Goal: Task Accomplishment & Management: Use online tool/utility

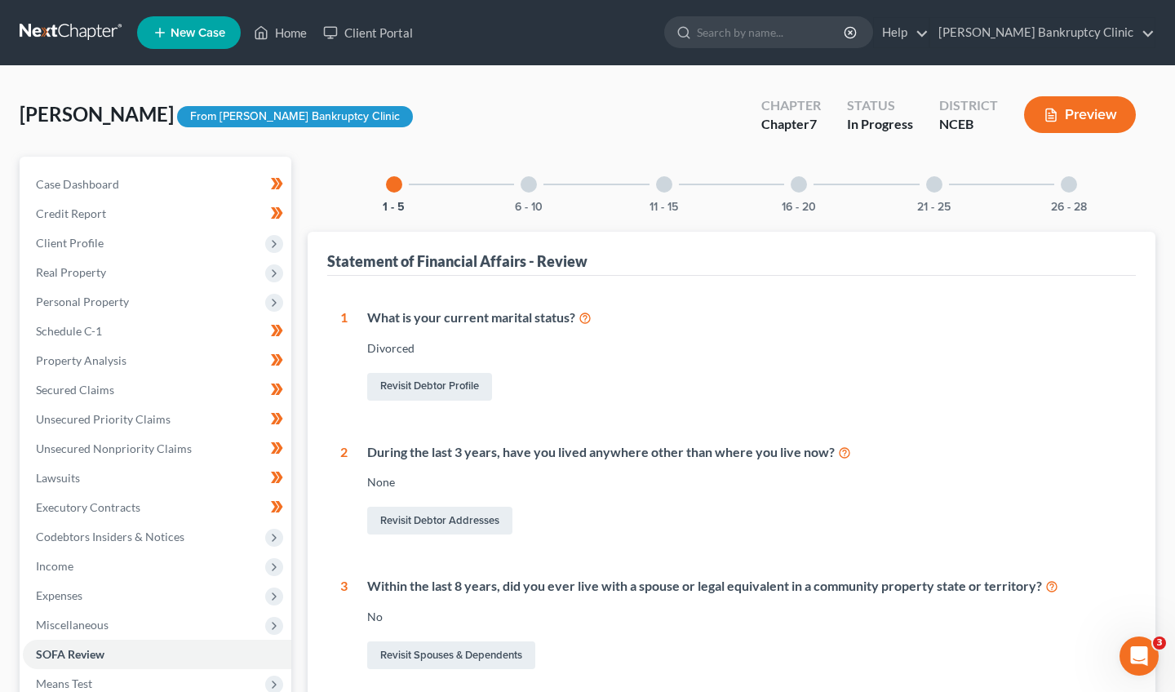
click at [1070, 128] on button "Preview" at bounding box center [1080, 114] width 112 height 37
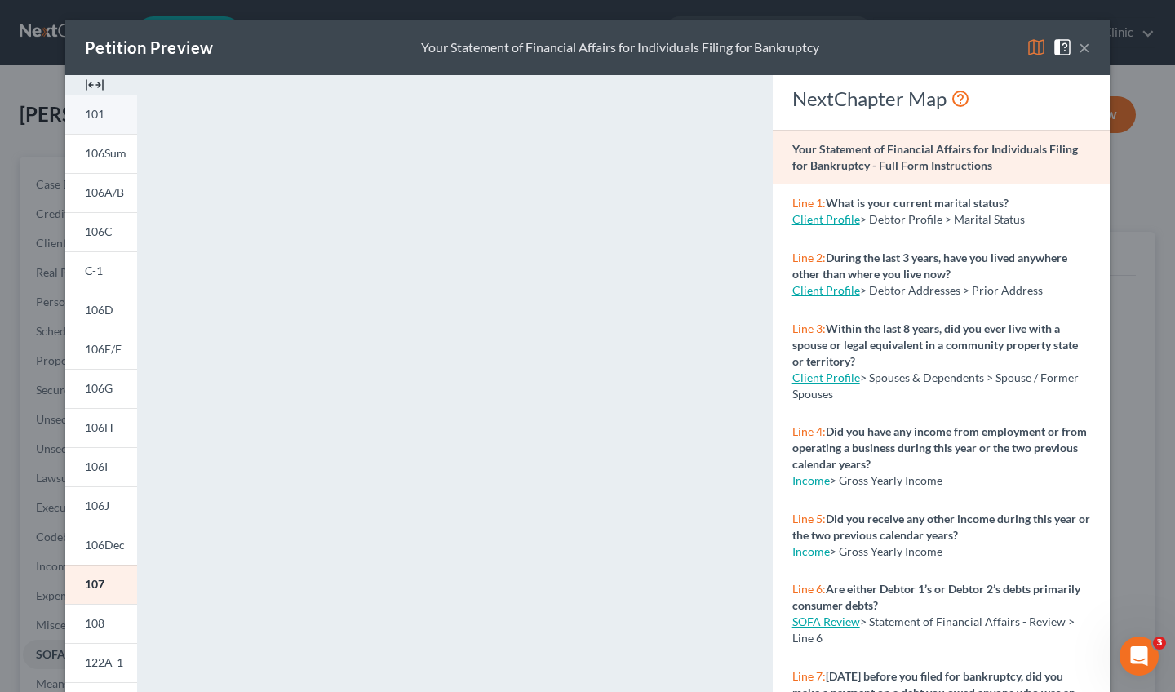
click at [101, 127] on link "101" at bounding box center [101, 114] width 72 height 39
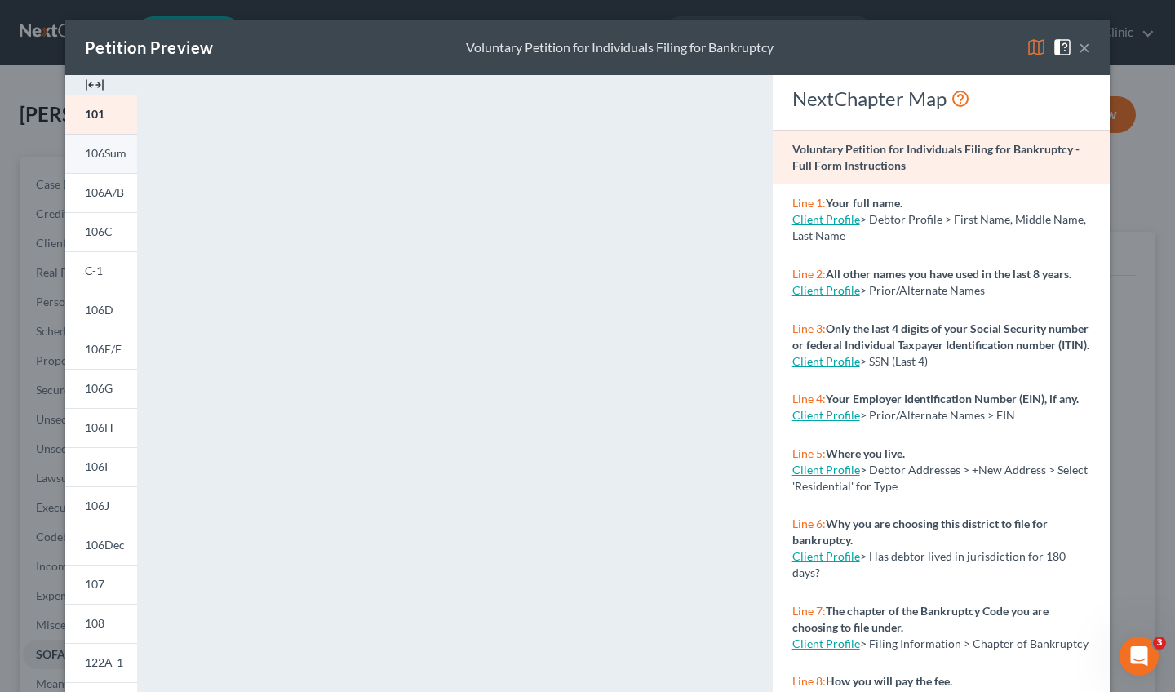
click at [96, 161] on link "106Sum" at bounding box center [101, 153] width 72 height 39
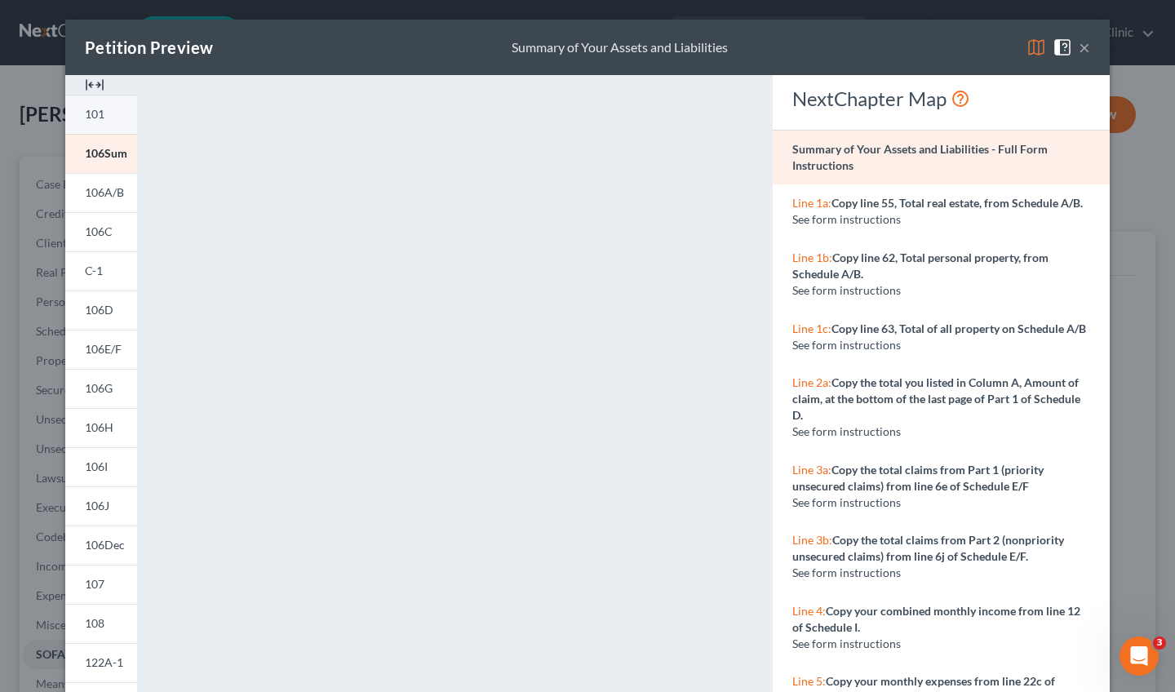
click at [110, 122] on link "101" at bounding box center [101, 114] width 72 height 39
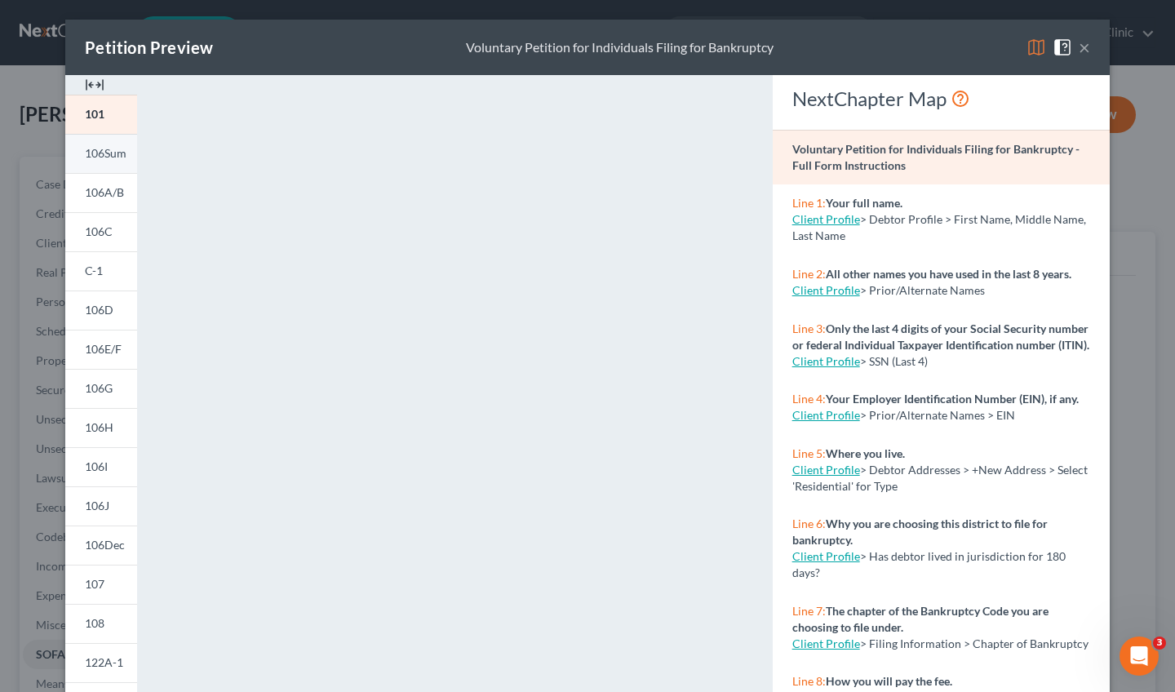
click at [108, 155] on span "106Sum" at bounding box center [106, 153] width 42 height 14
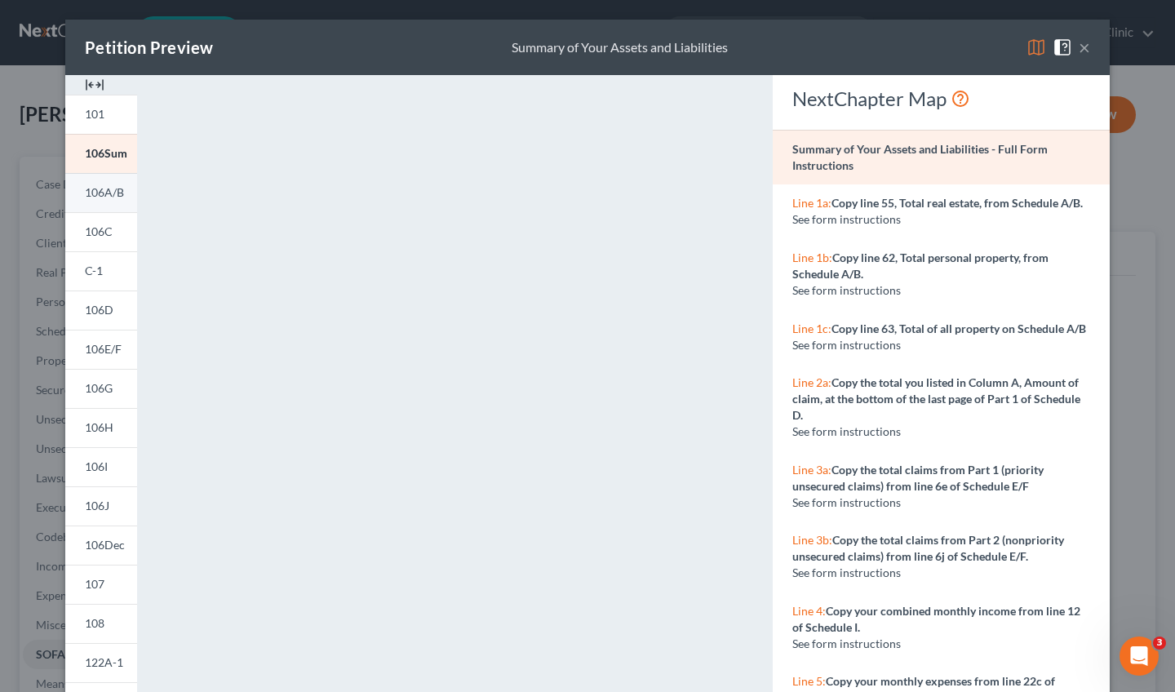
click at [108, 195] on span "106A/B" at bounding box center [104, 192] width 39 height 14
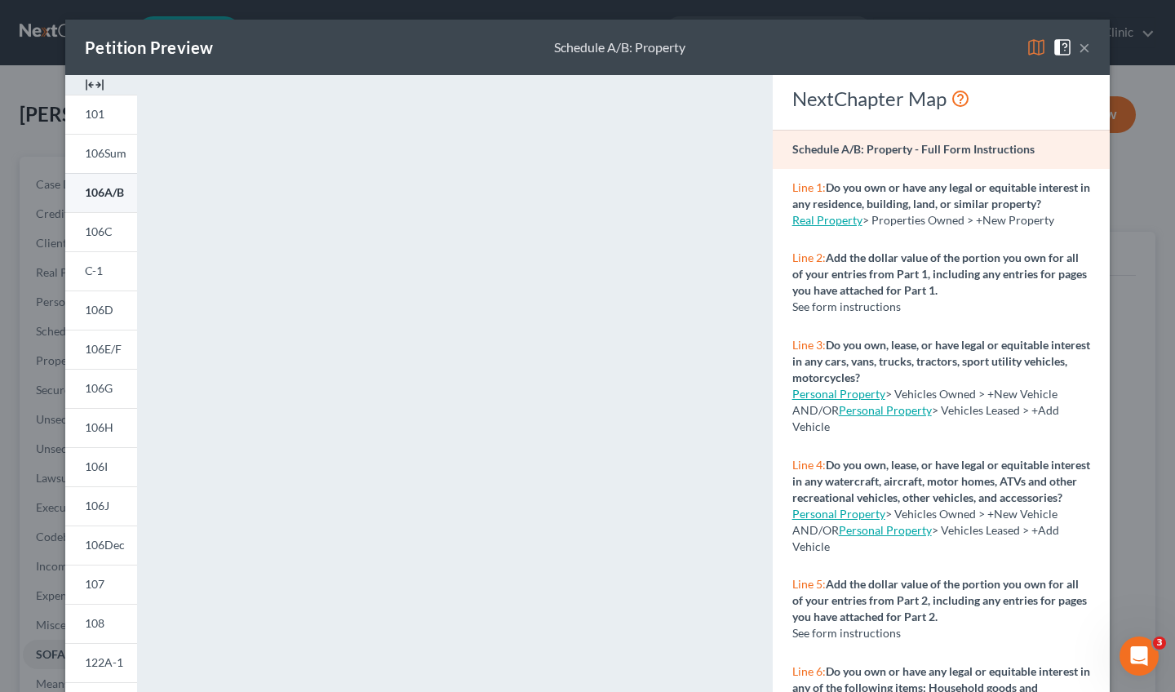
click at [109, 186] on span "106A/B" at bounding box center [104, 192] width 39 height 14
click at [100, 237] on span "106C" at bounding box center [99, 231] width 28 height 14
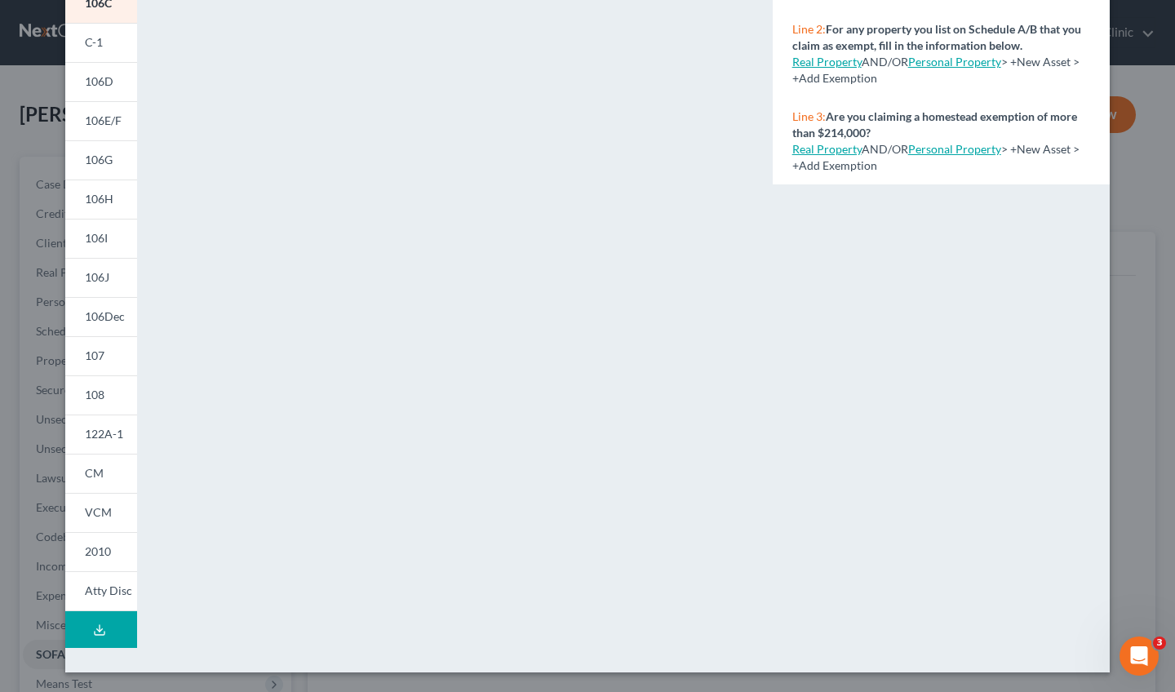
scroll to position [228, 0]
click at [117, 635] on button "Download Draft" at bounding box center [101, 629] width 72 height 37
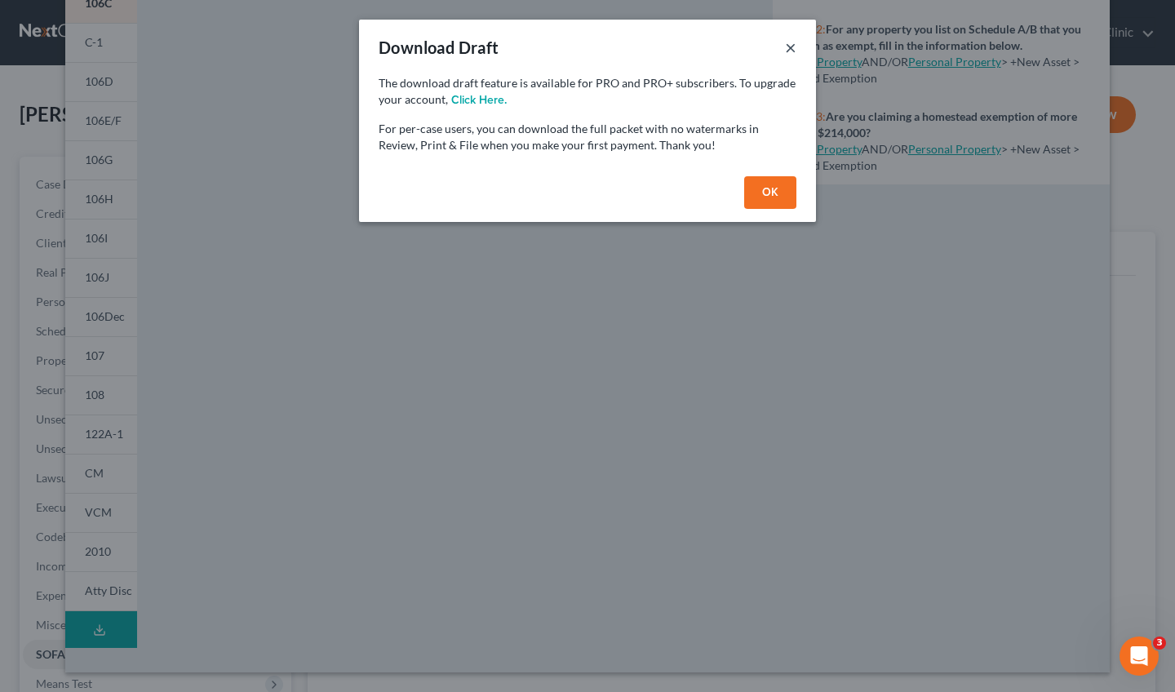
click at [788, 43] on button "×" at bounding box center [790, 48] width 11 height 20
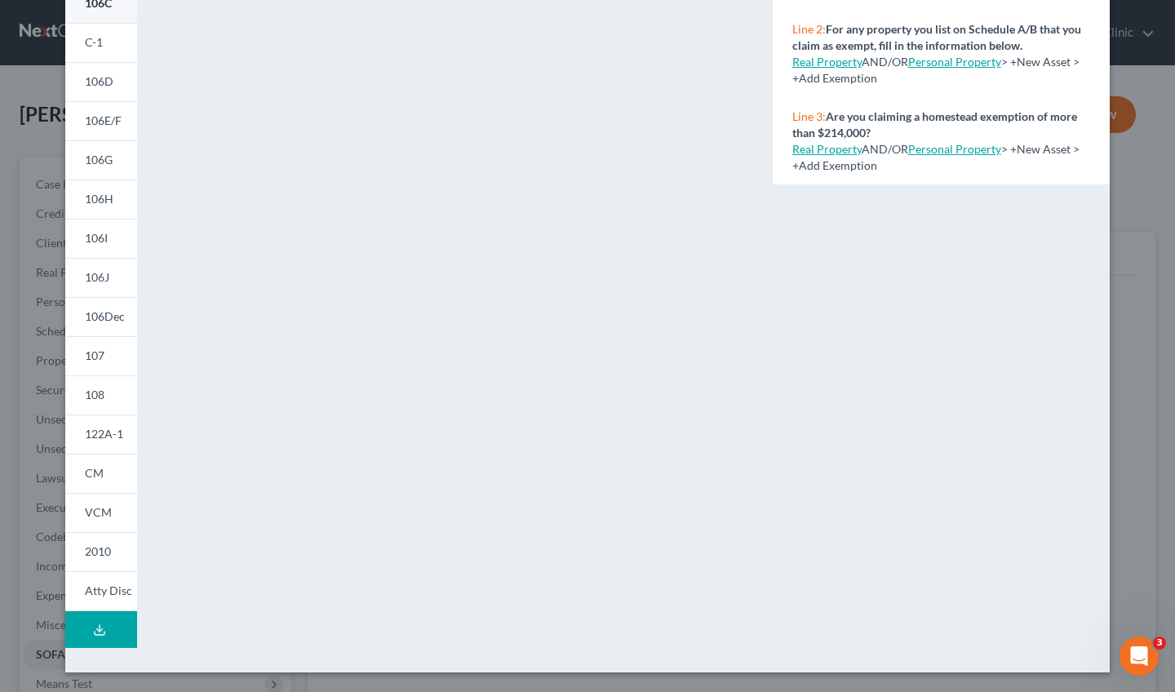
click at [100, 9] on span "106C" at bounding box center [98, 3] width 27 height 14
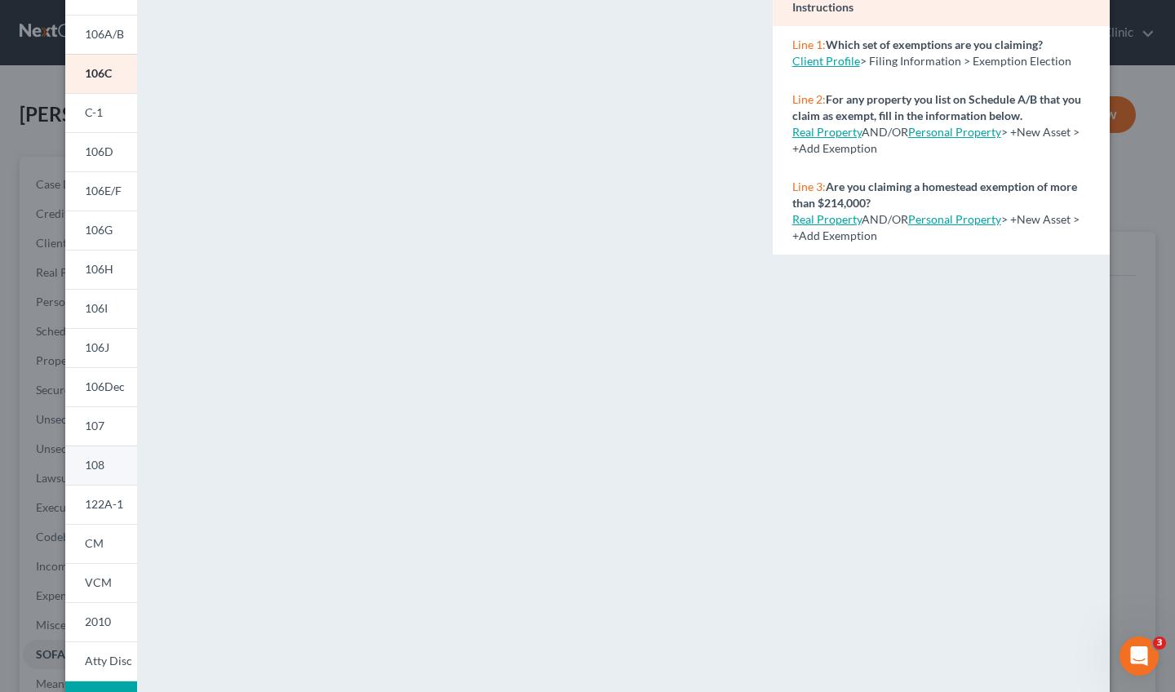
scroll to position [135, 0]
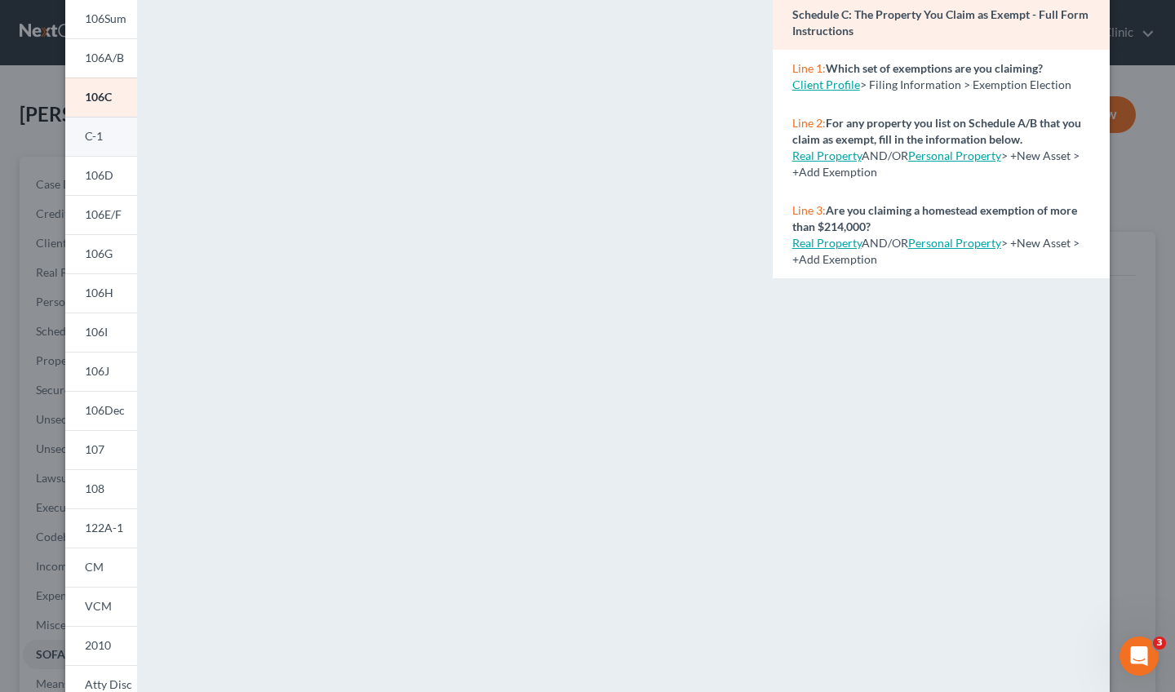
click at [95, 144] on link "C-1" at bounding box center [101, 136] width 72 height 39
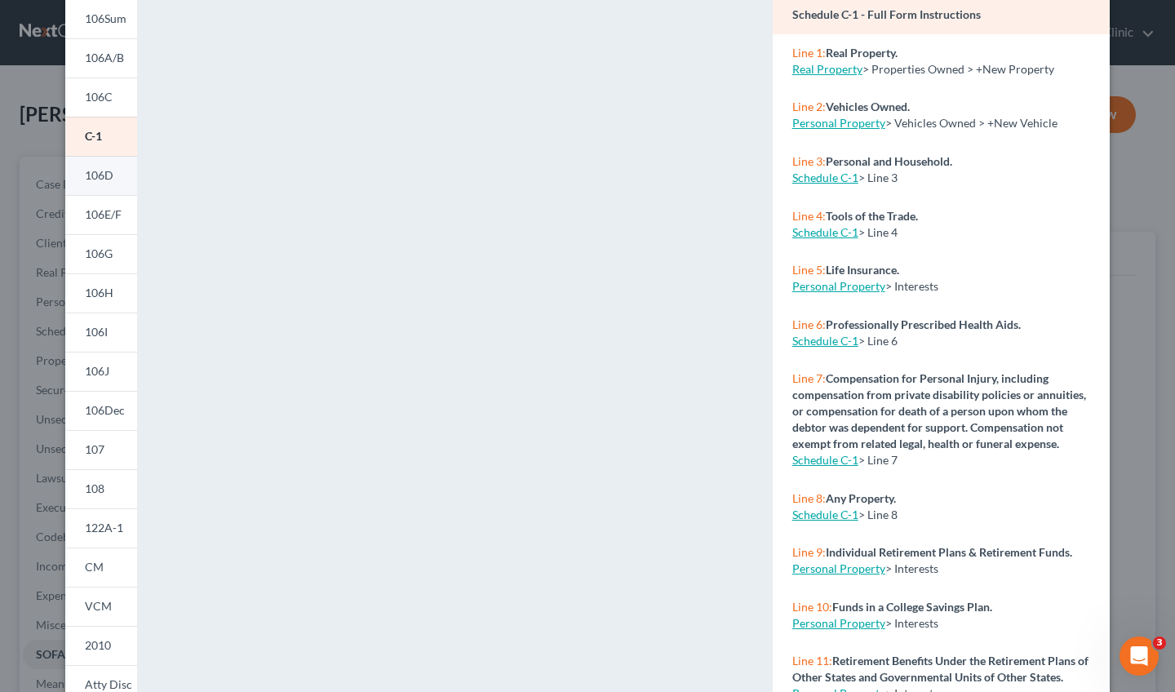
click at [104, 179] on span "106D" at bounding box center [99, 175] width 29 height 14
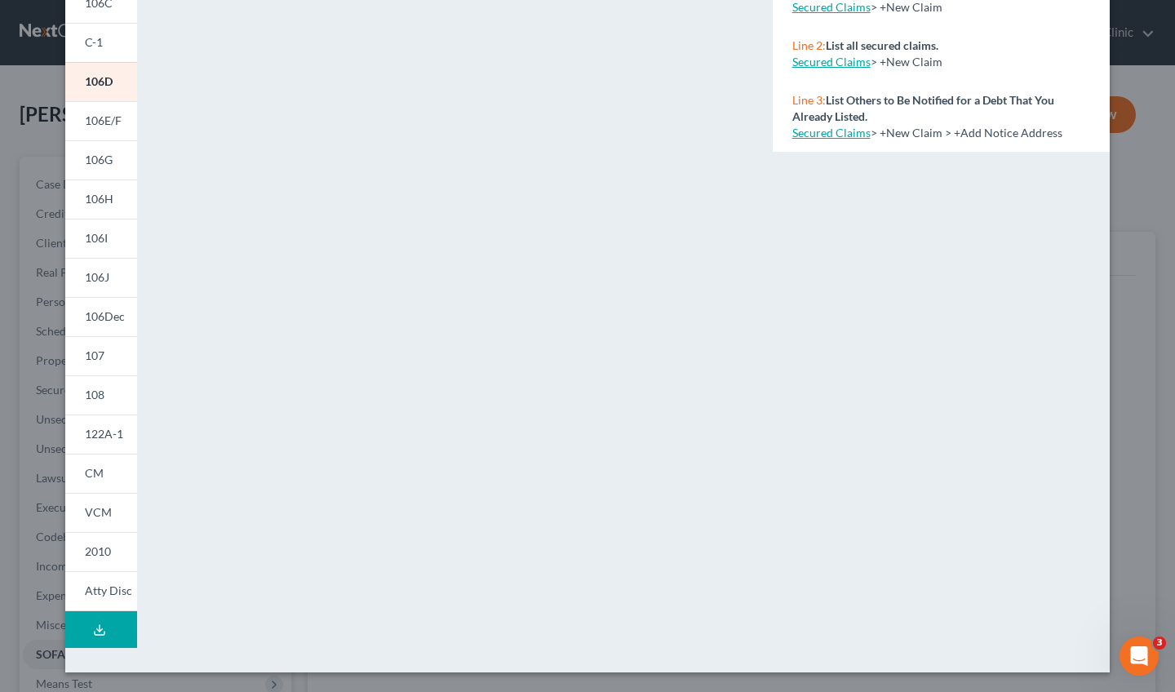
scroll to position [203, 0]
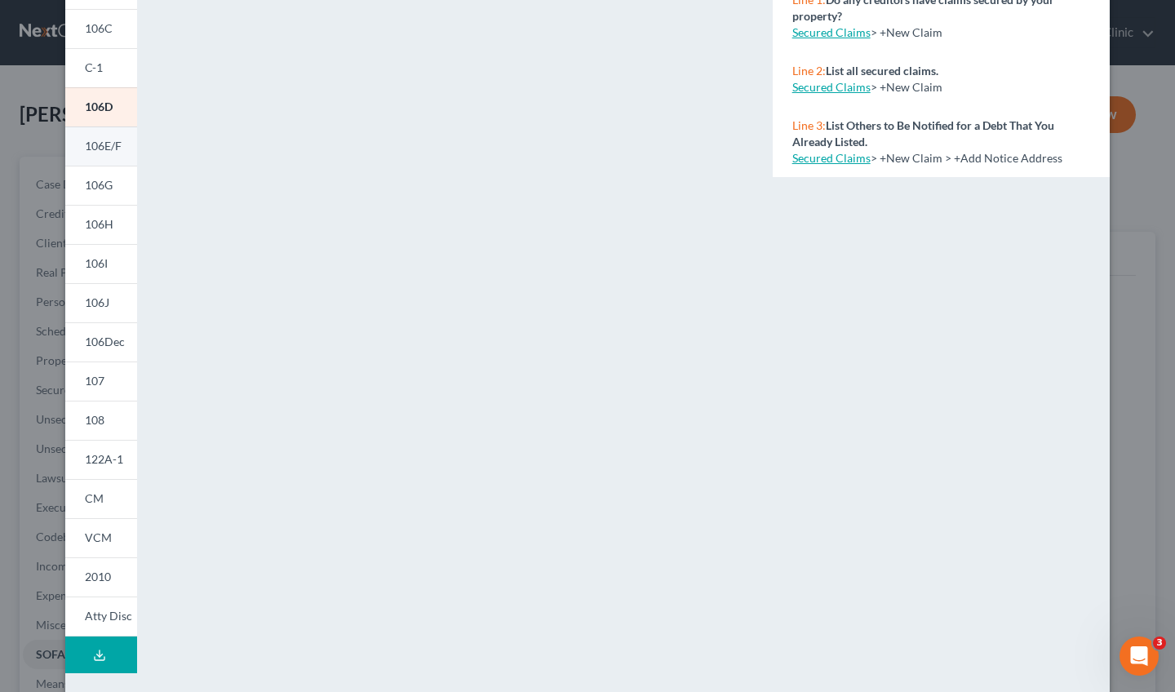
click at [96, 149] on span "106E/F" at bounding box center [103, 146] width 37 height 14
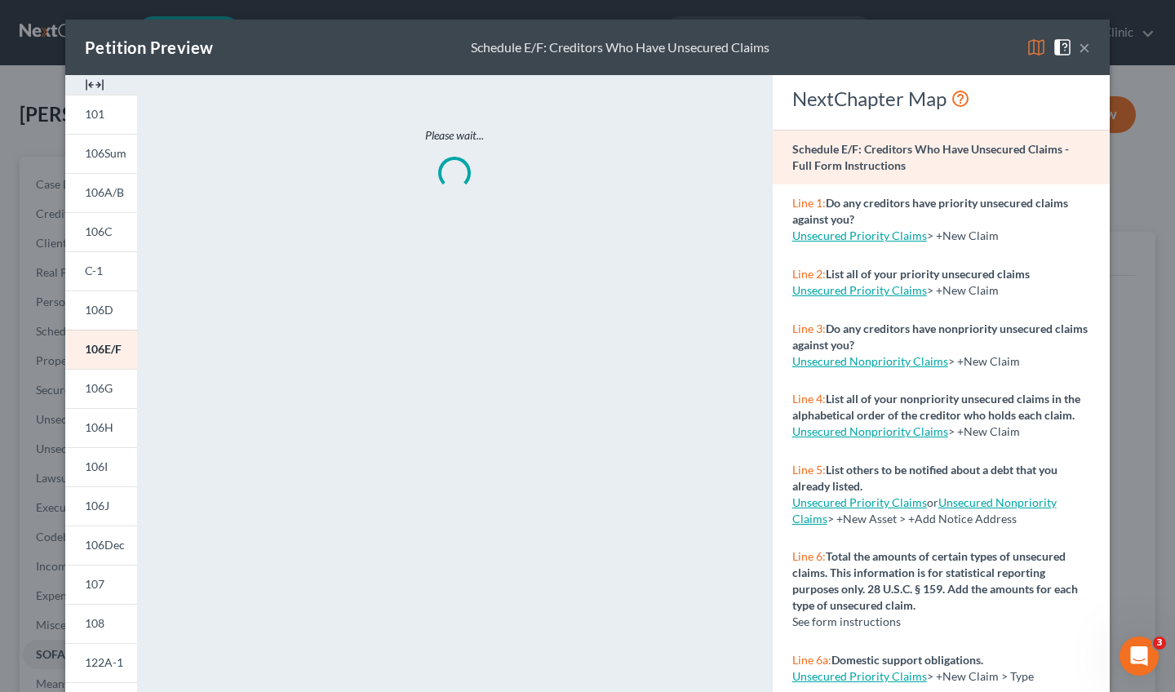
scroll to position [0, 0]
click at [98, 352] on span "106E/F" at bounding box center [103, 349] width 37 height 14
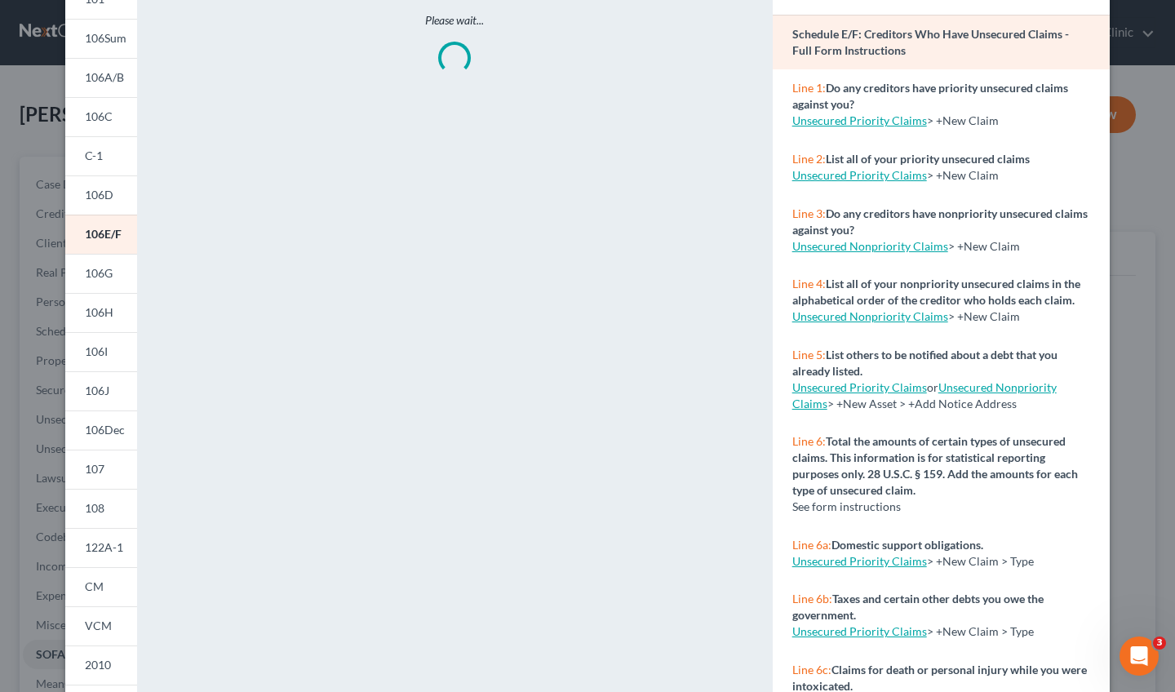
scroll to position [116, 0]
click at [77, 228] on link "106E/F" at bounding box center [101, 233] width 72 height 39
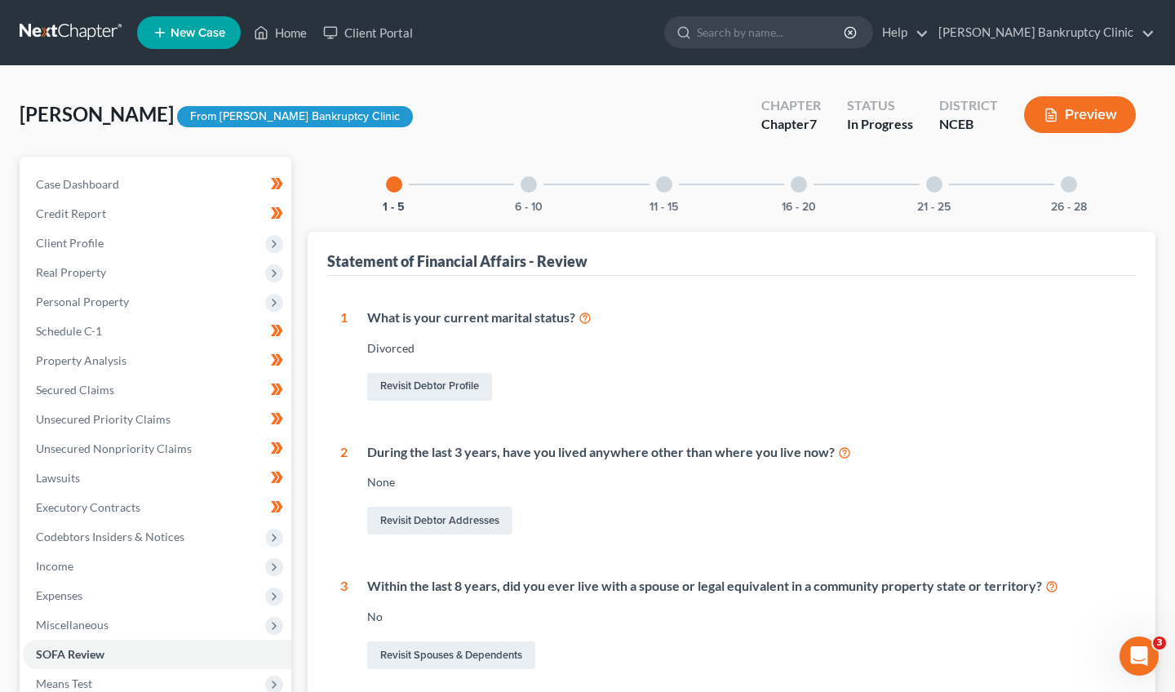
click at [1084, 126] on button "Preview" at bounding box center [1080, 114] width 112 height 37
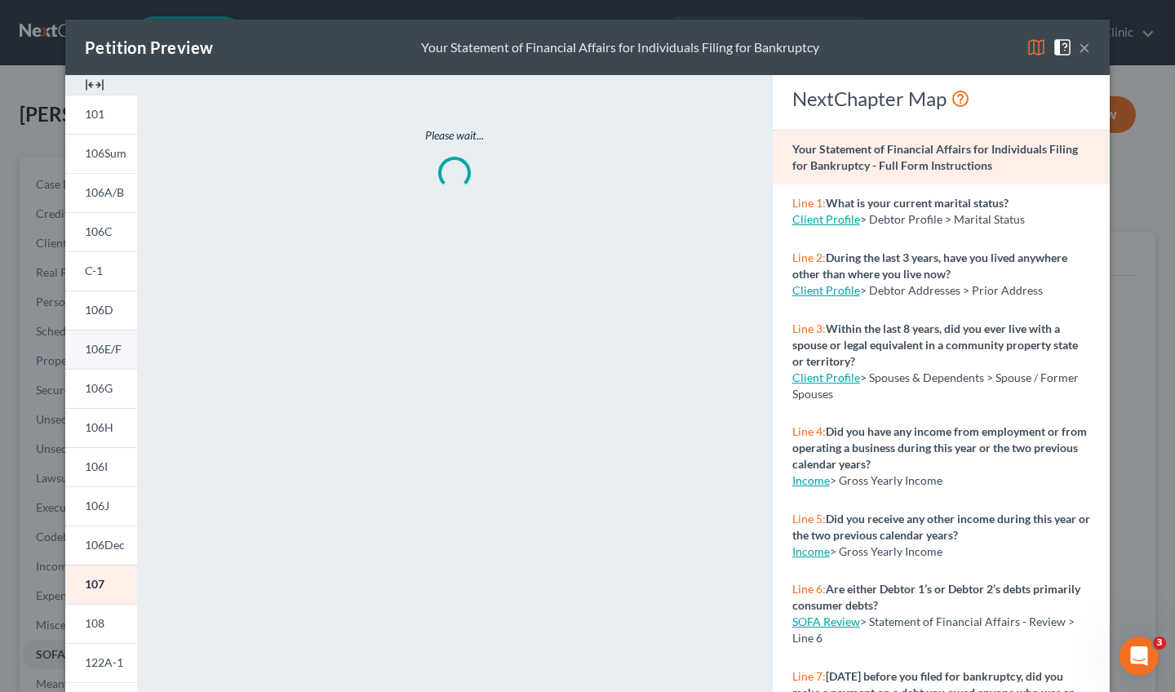
click at [118, 350] on span "106E/F" at bounding box center [103, 349] width 37 height 14
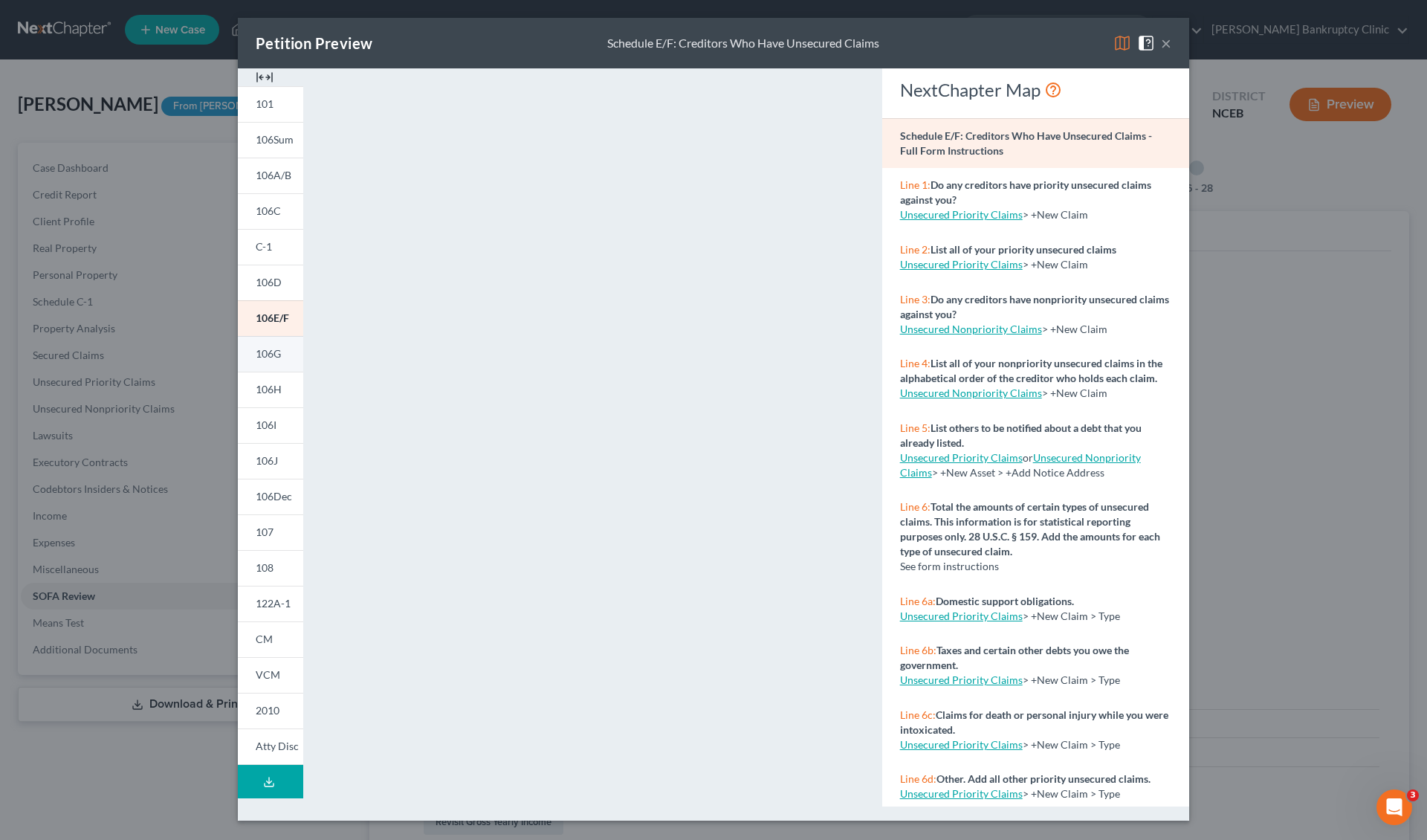
click at [260, 354] on span "106G" at bounding box center [269, 353] width 26 height 13
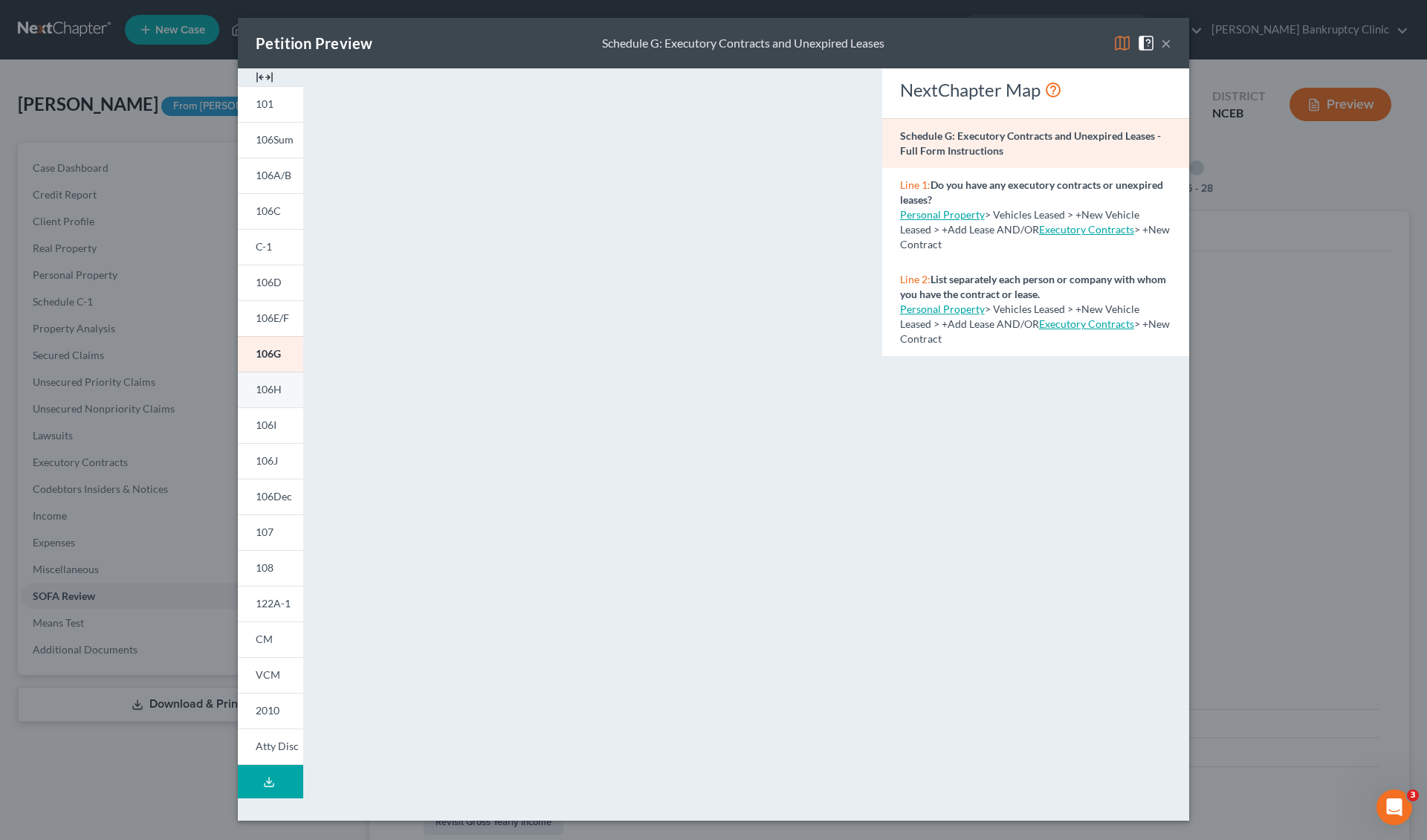
click at [260, 397] on link "106H" at bounding box center [271, 389] width 66 height 36
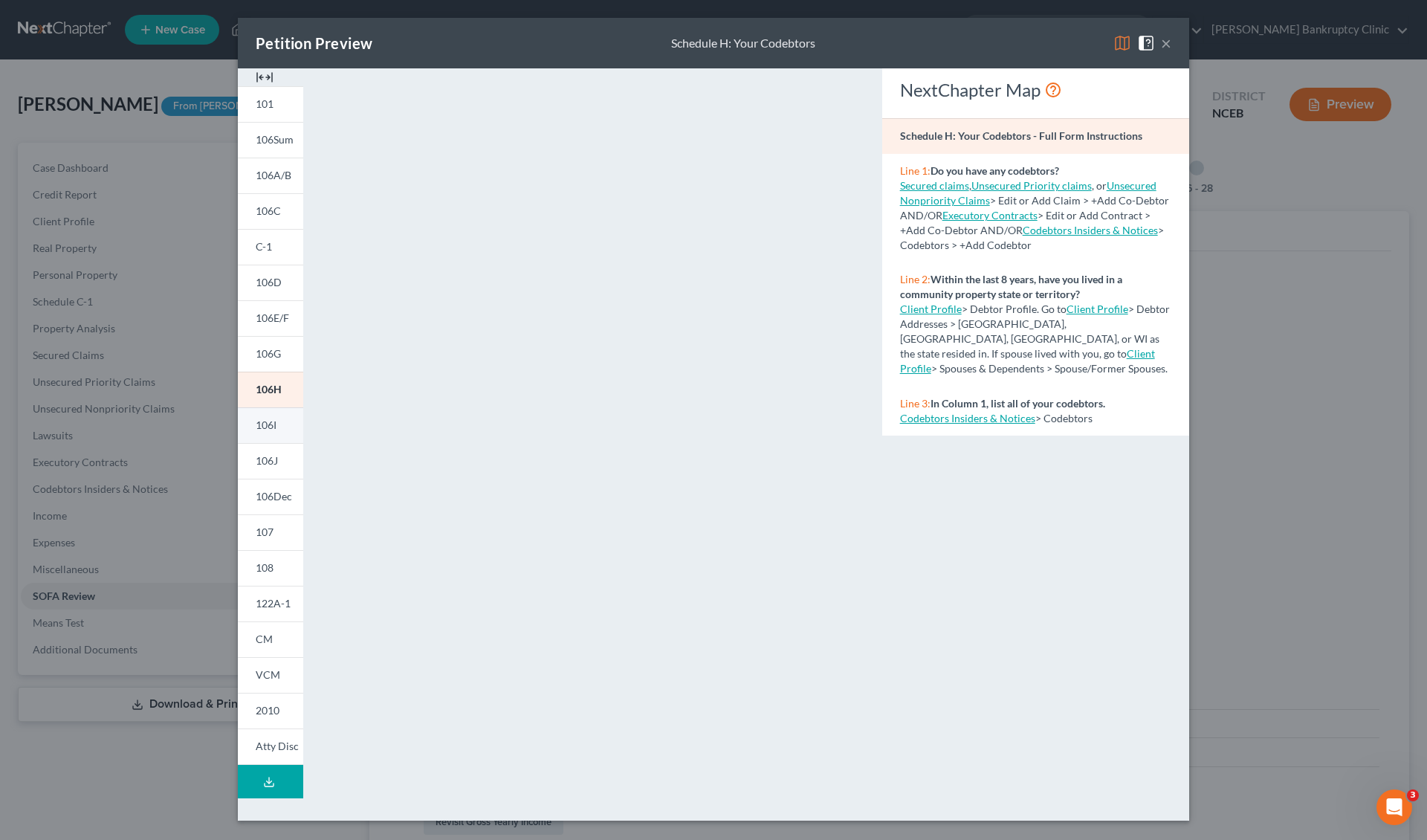
click at [281, 433] on link "106I" at bounding box center [271, 425] width 66 height 36
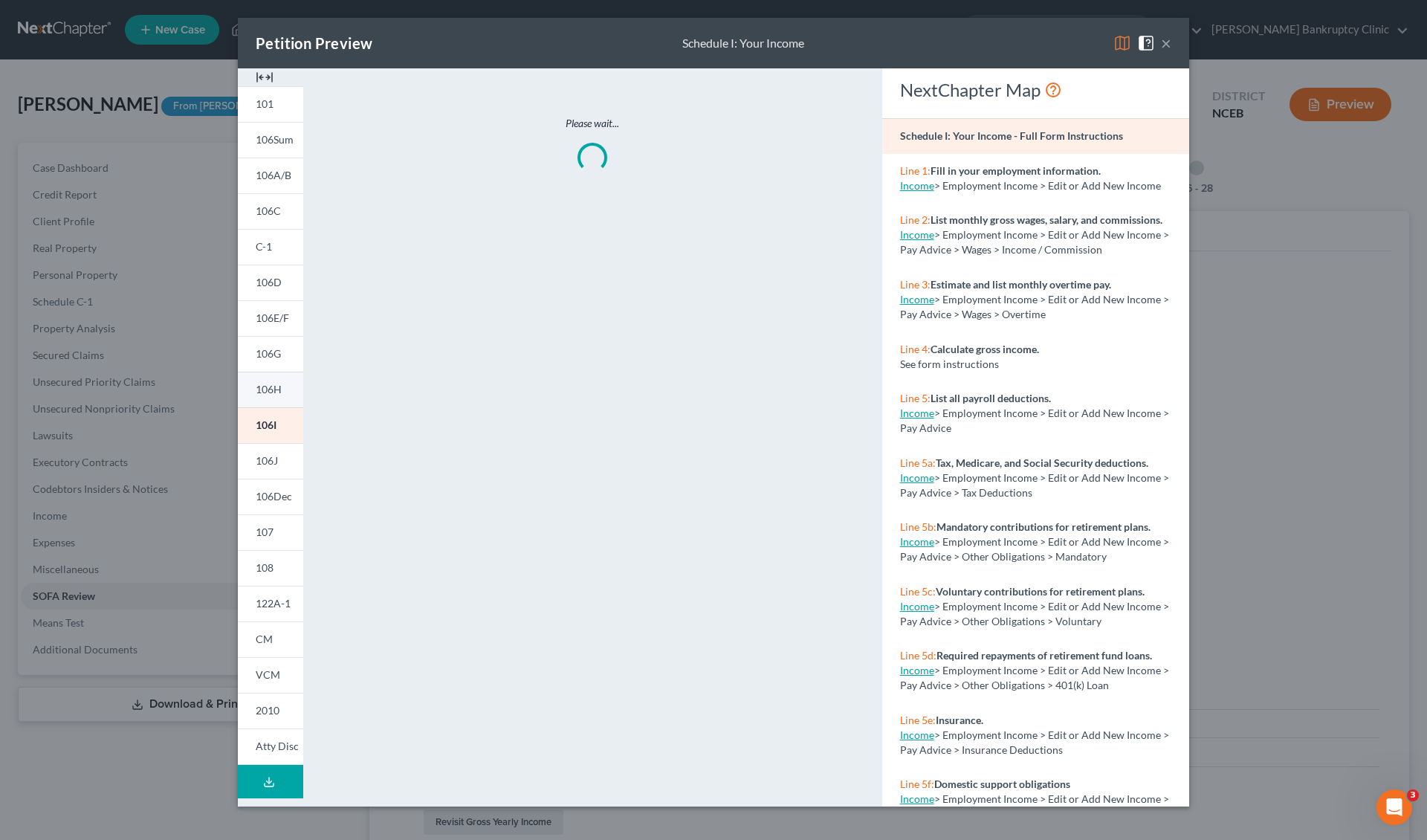
click at [287, 391] on link "106H" at bounding box center [271, 389] width 66 height 36
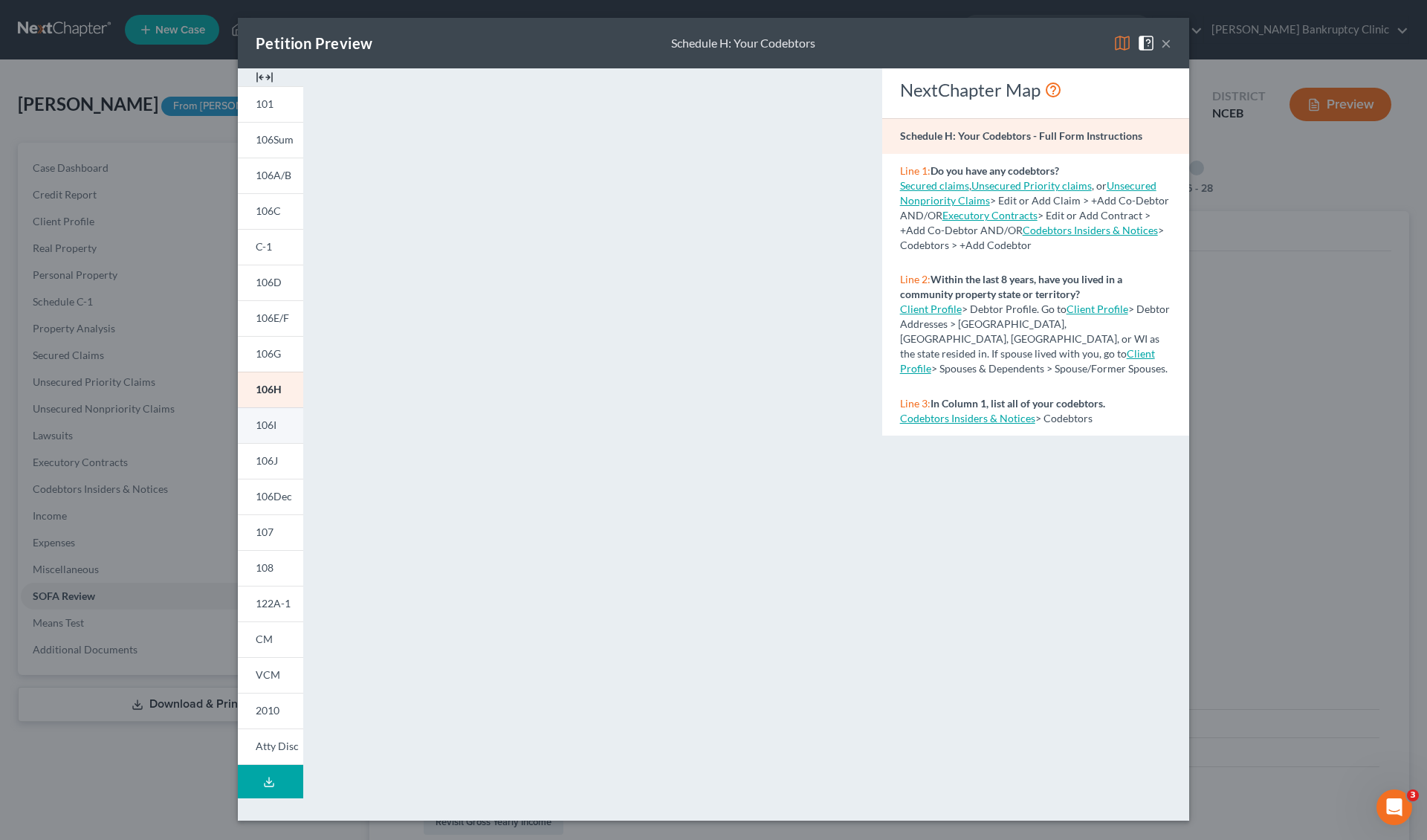
click at [282, 425] on link "106I" at bounding box center [271, 425] width 66 height 36
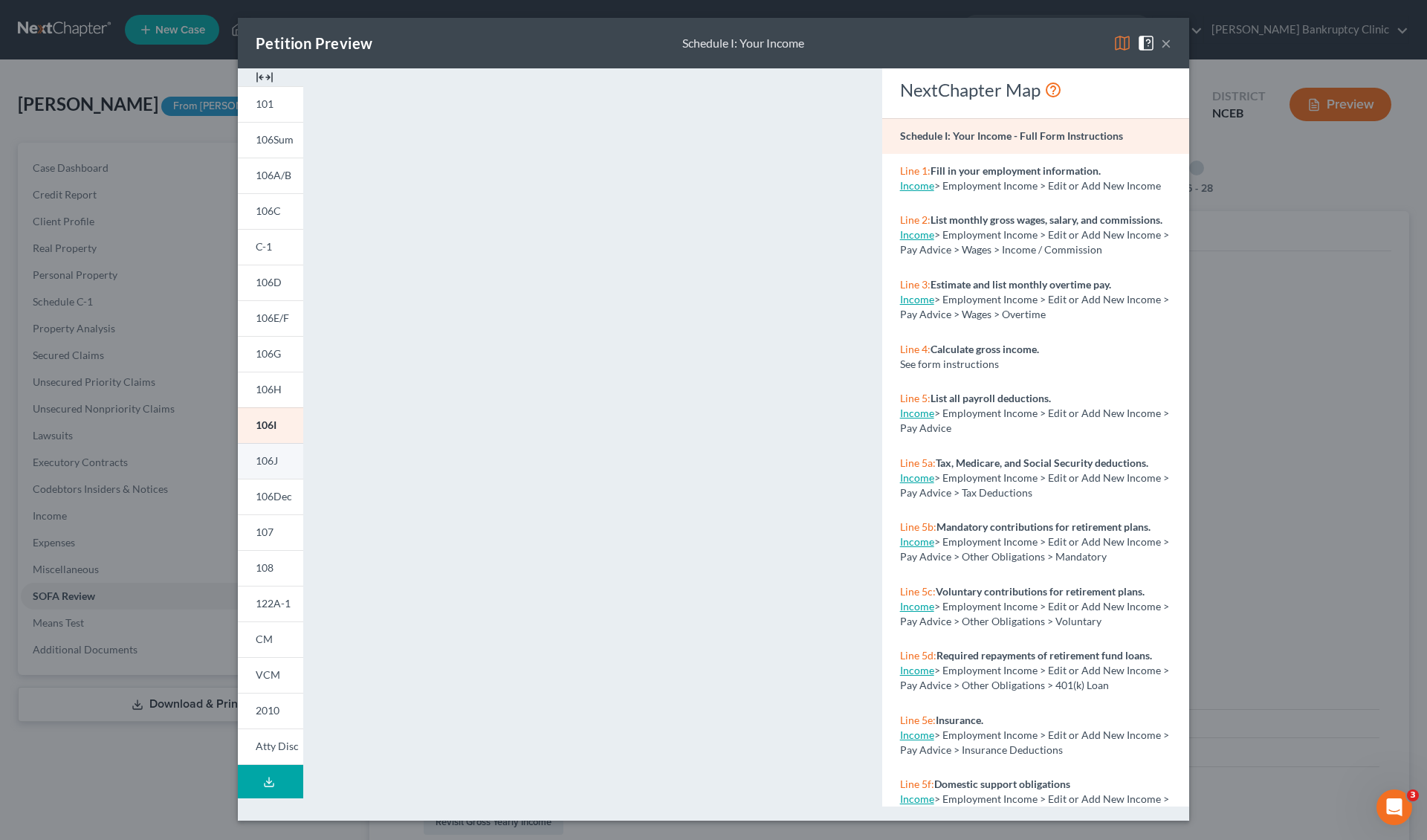
click at [272, 466] on link "106J" at bounding box center [271, 460] width 66 height 36
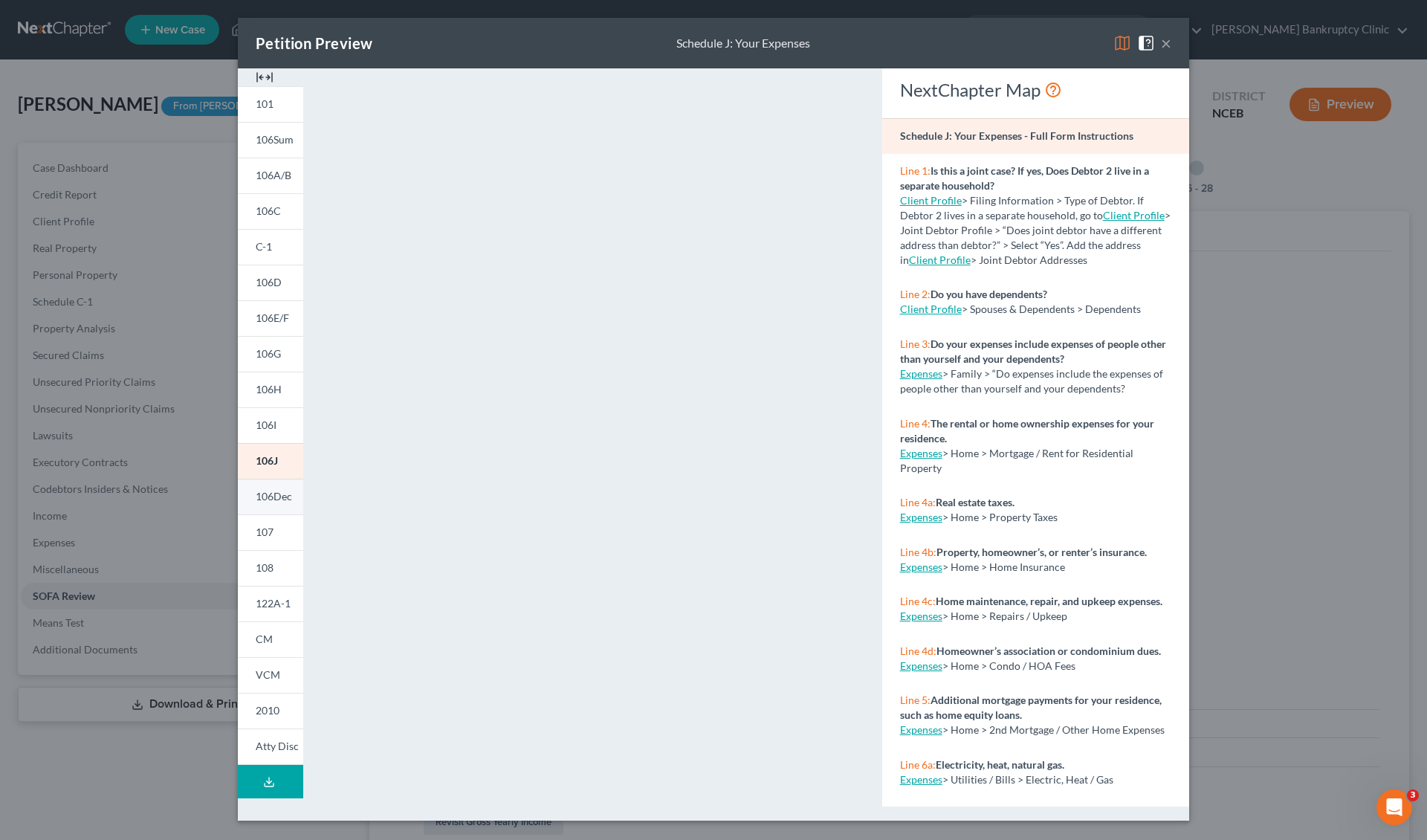
click at [257, 497] on span "106Dec" at bounding box center [274, 497] width 36 height 13
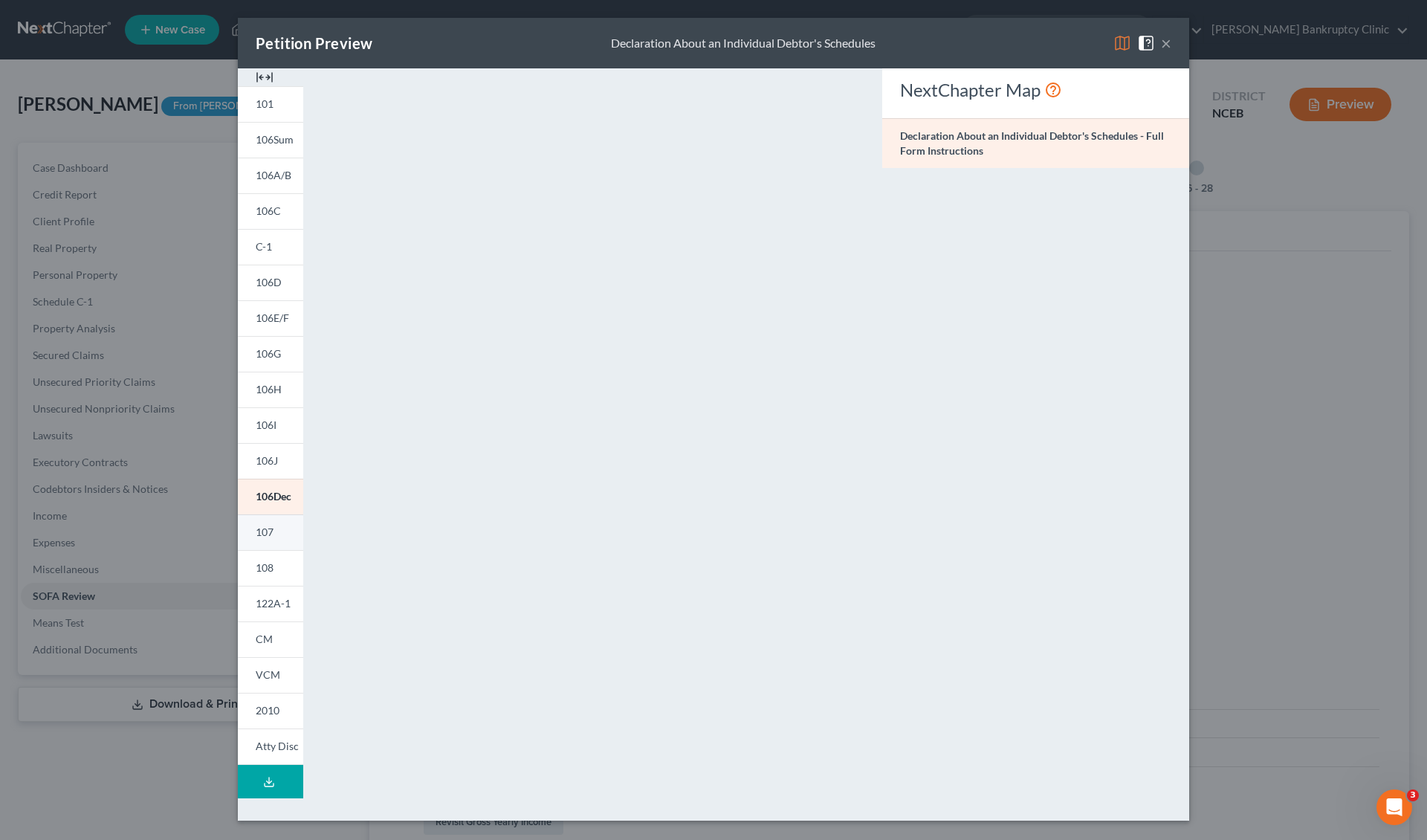
click at [280, 527] on link "107" at bounding box center [271, 531] width 66 height 36
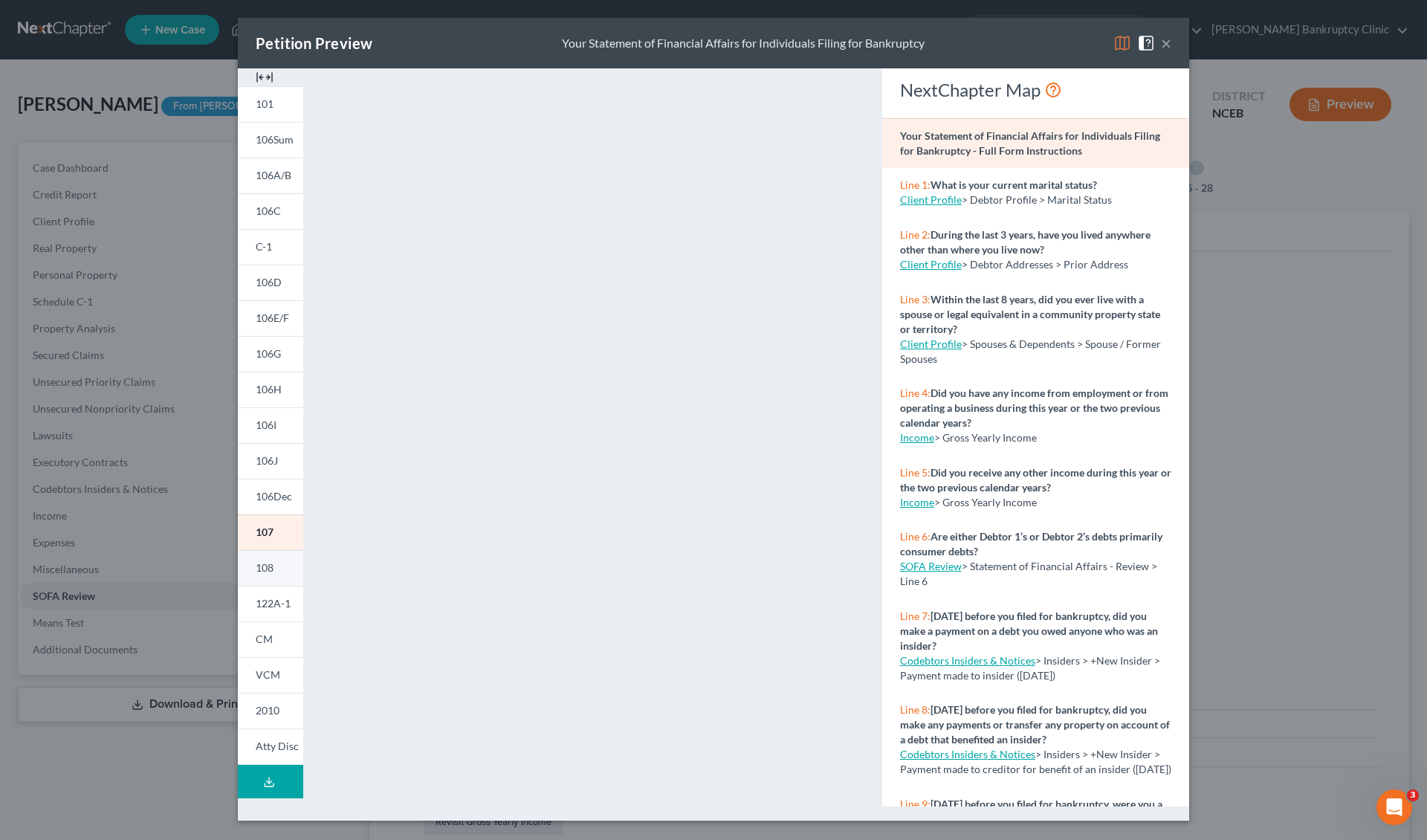
click at [271, 571] on span "108" at bounding box center [265, 568] width 18 height 13
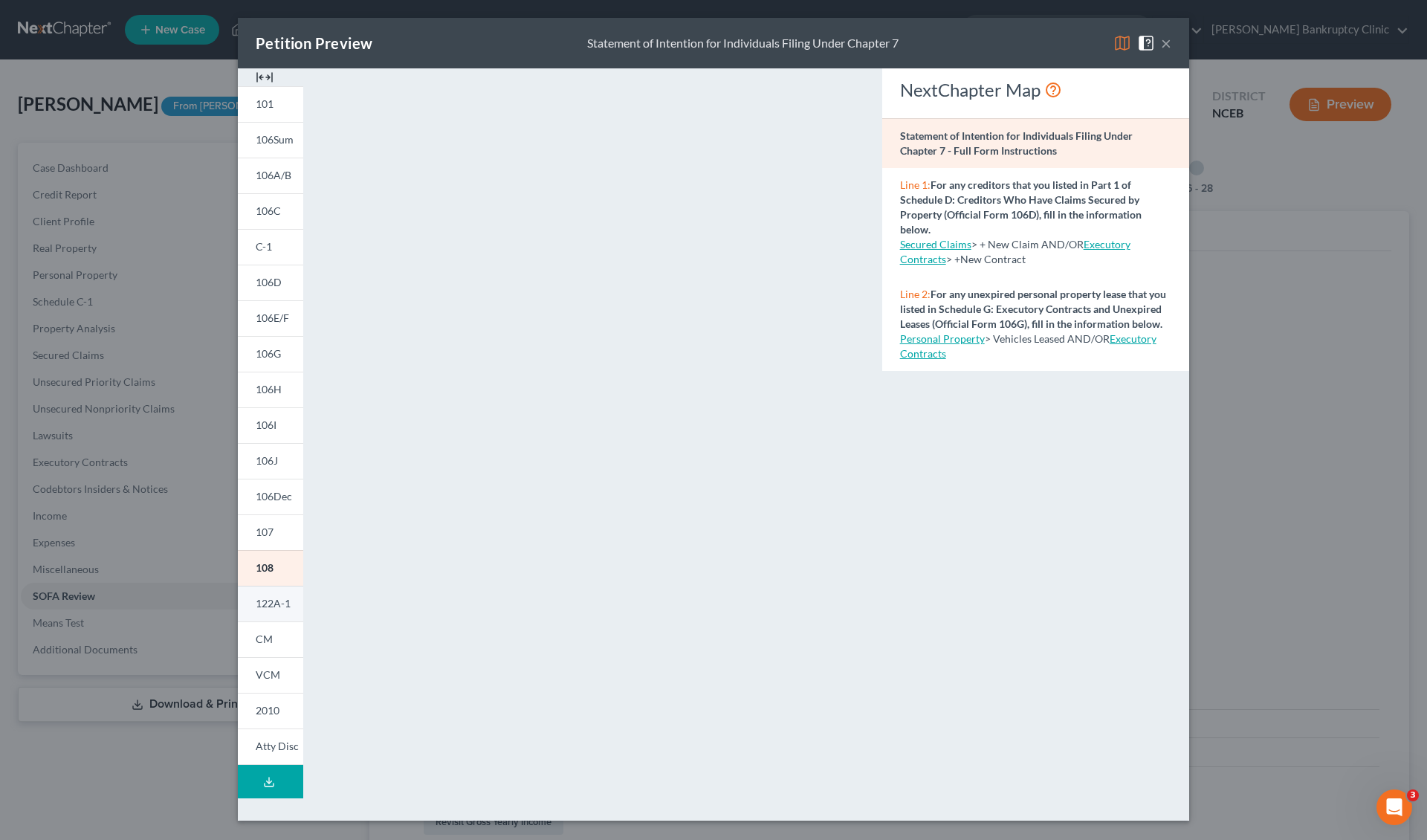
click at [276, 610] on link "122A-1" at bounding box center [271, 603] width 66 height 36
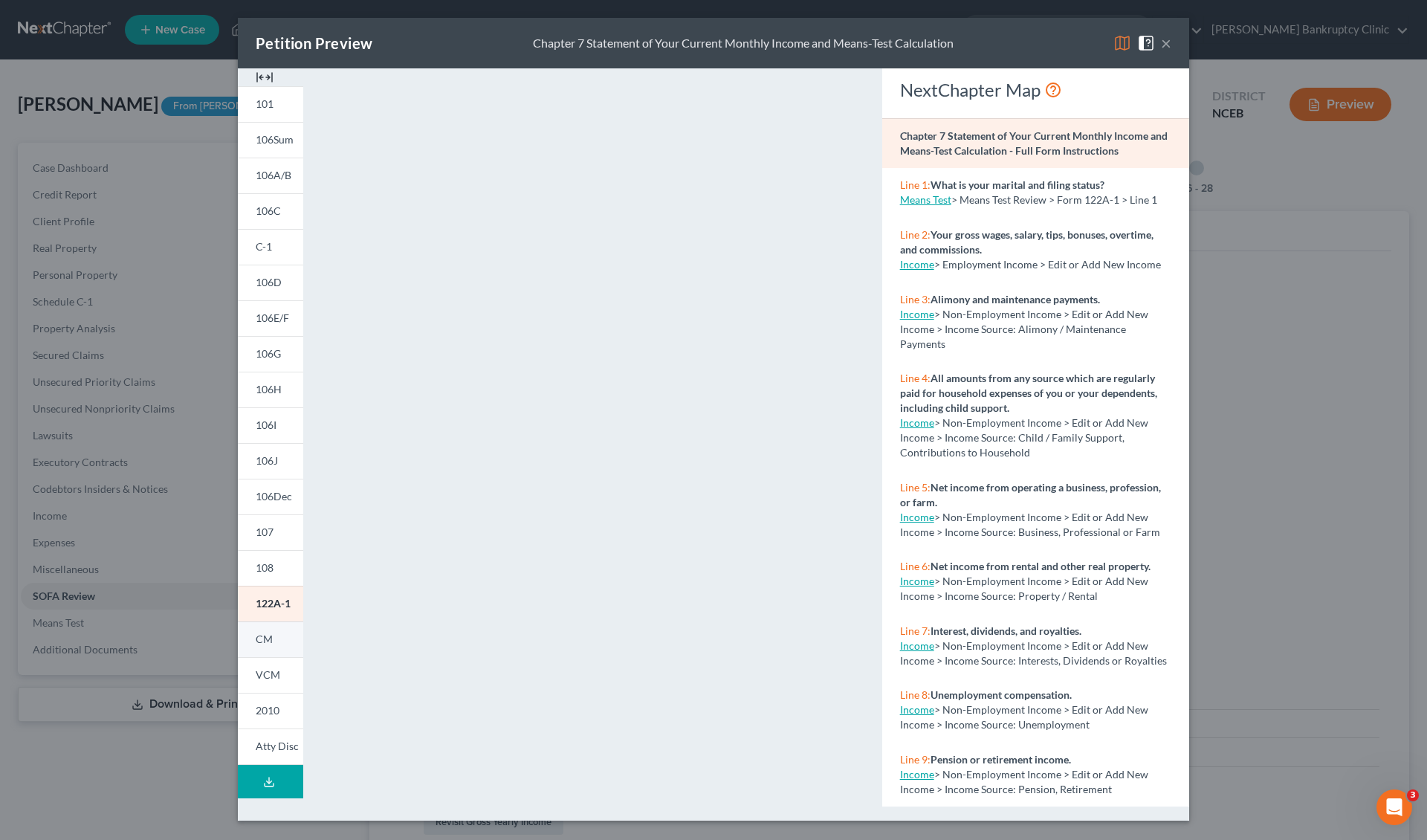
click at [268, 630] on span "CM" at bounding box center [264, 639] width 17 height 13
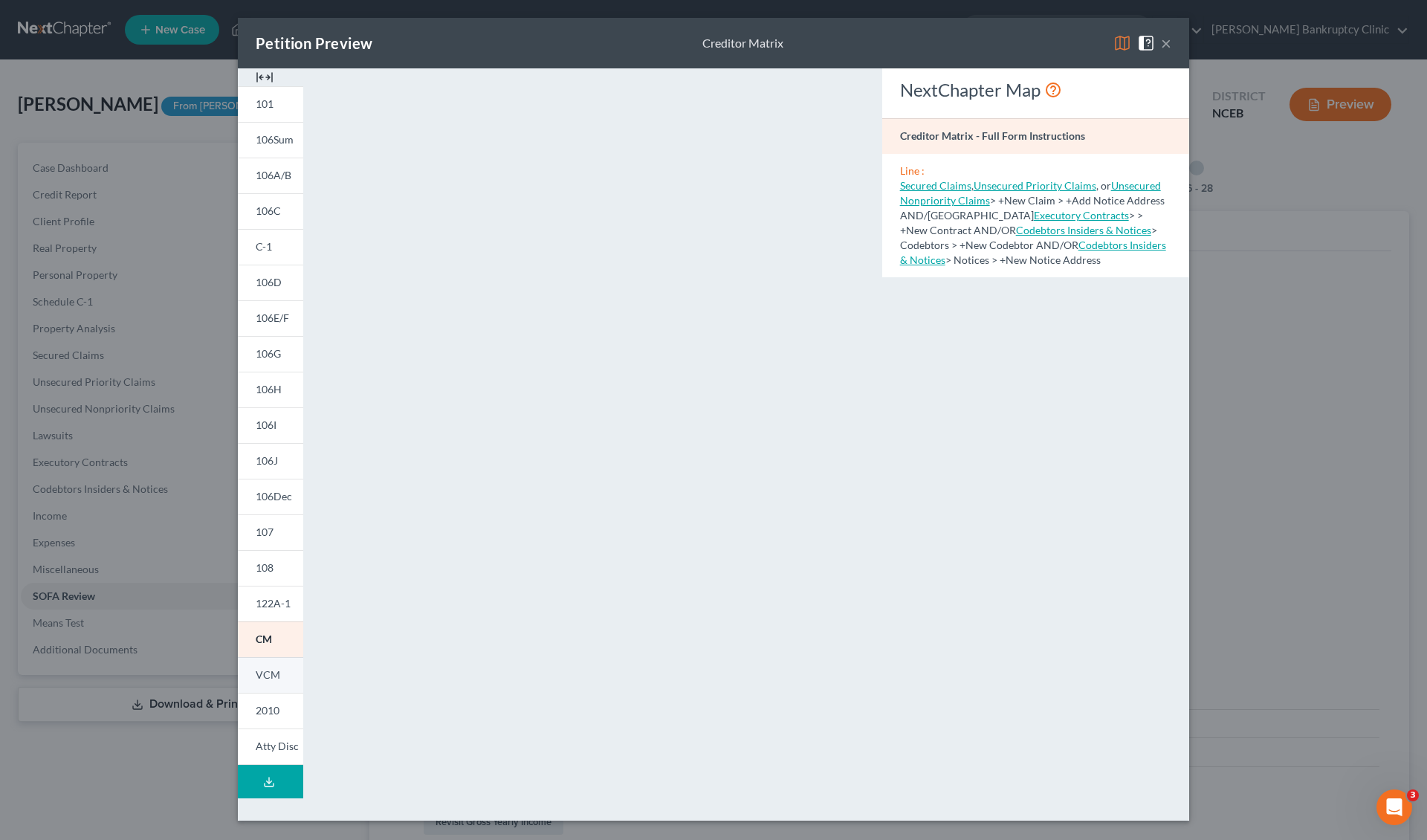
click at [273, 630] on span "VCM" at bounding box center [268, 674] width 25 height 13
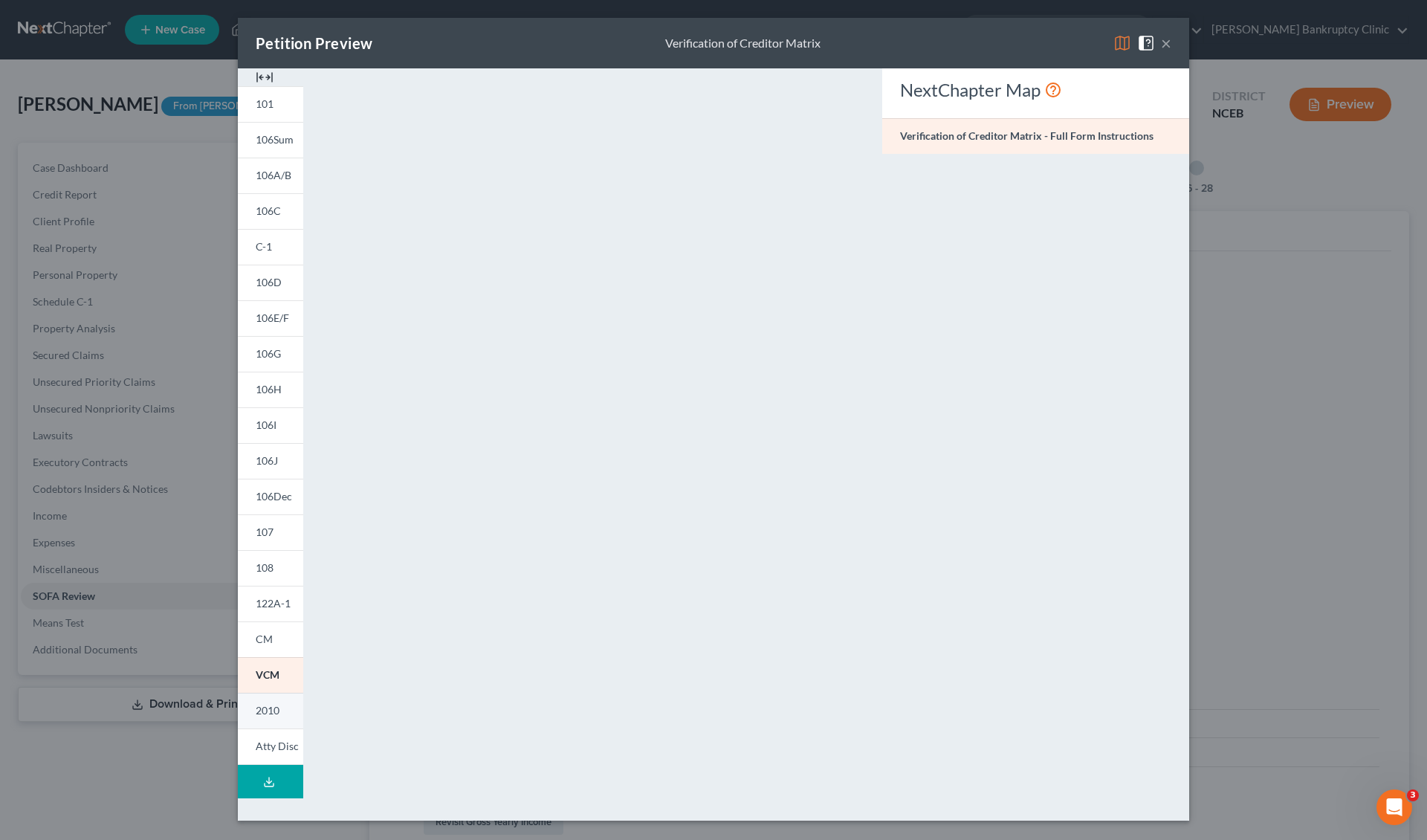
click at [272, 630] on span "2010" at bounding box center [268, 710] width 24 height 13
click at [283, 630] on link "Atty Disc" at bounding box center [271, 746] width 66 height 36
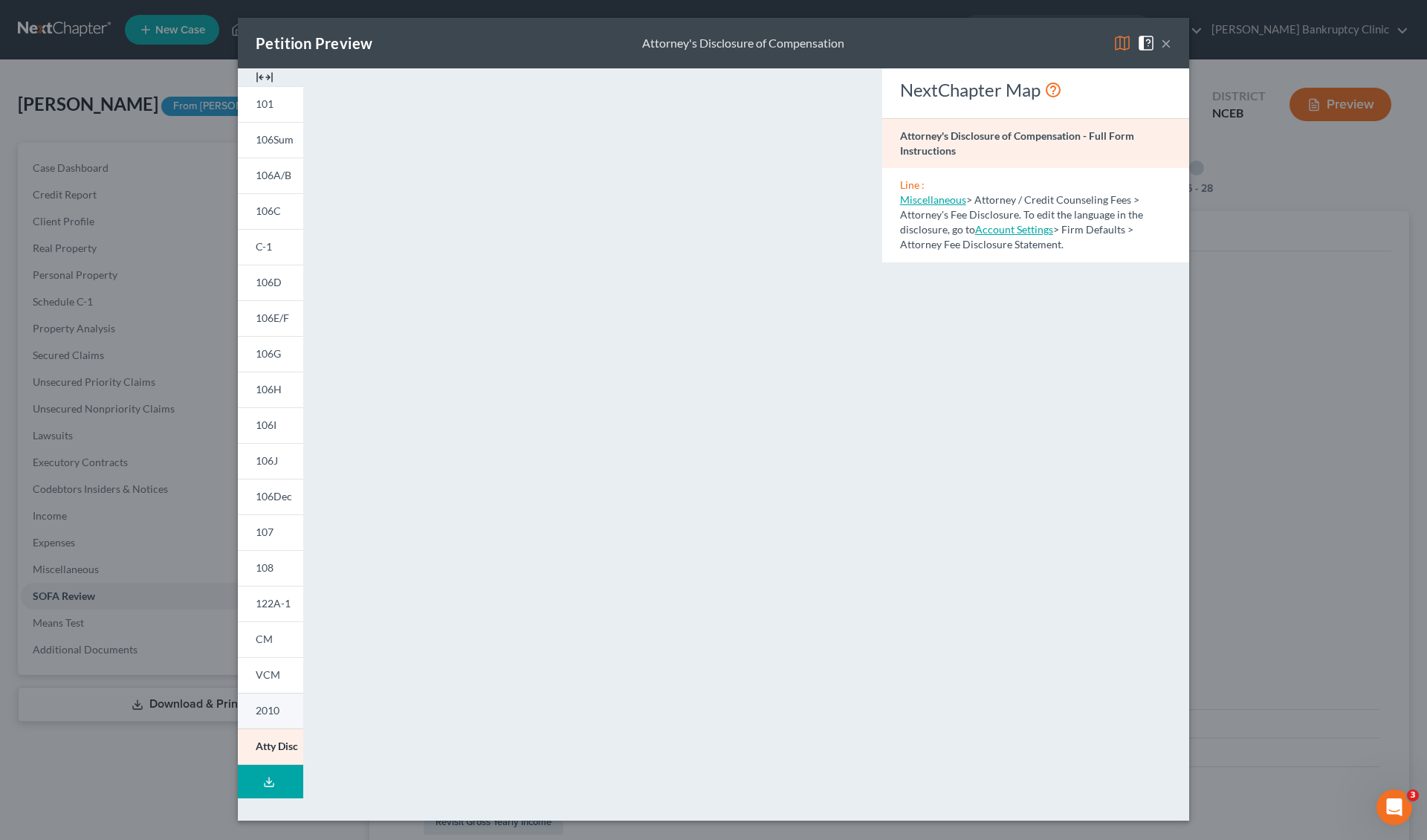
click at [269, 630] on span "2010" at bounding box center [268, 710] width 24 height 13
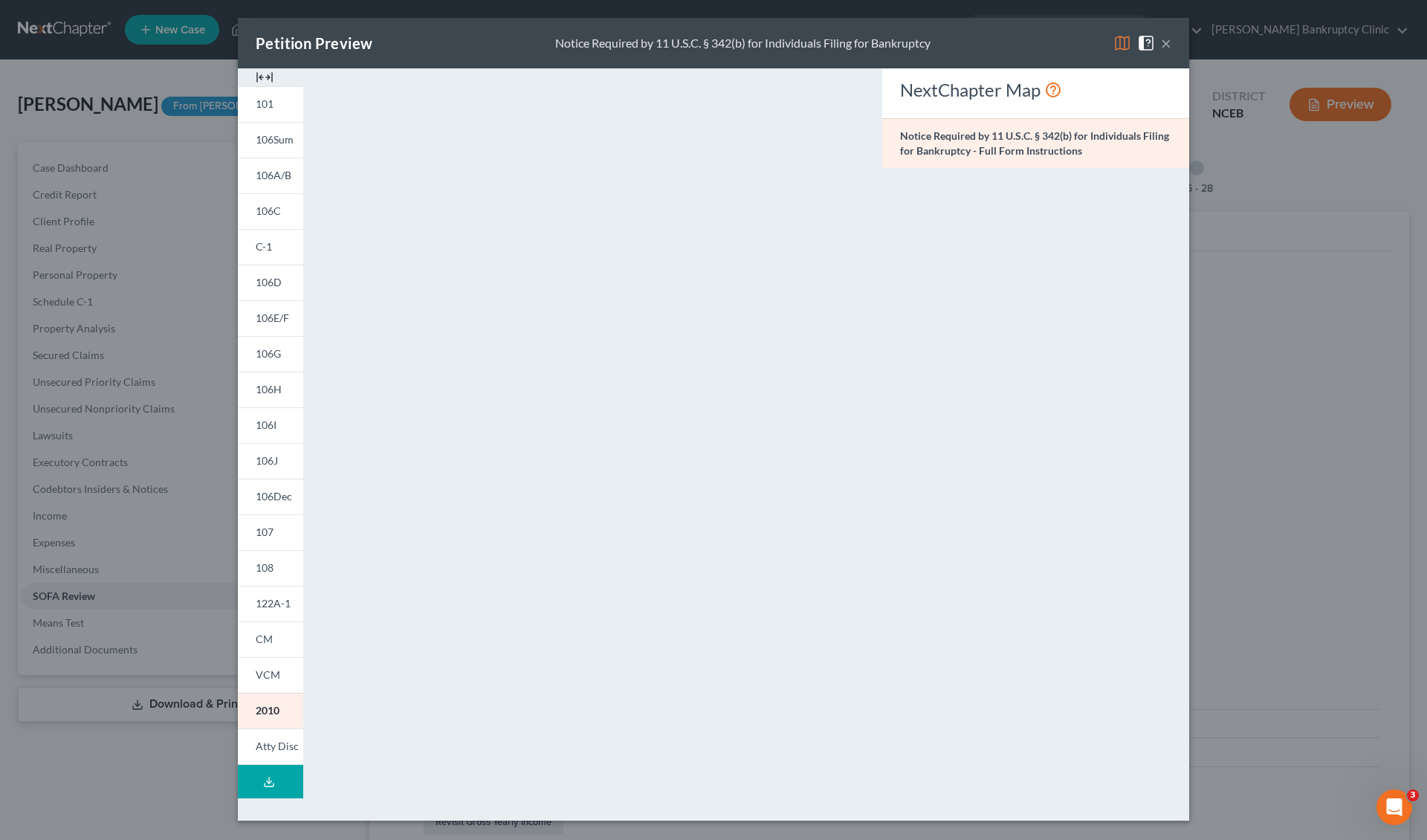
click at [1070, 45] on button "×" at bounding box center [1165, 44] width 10 height 18
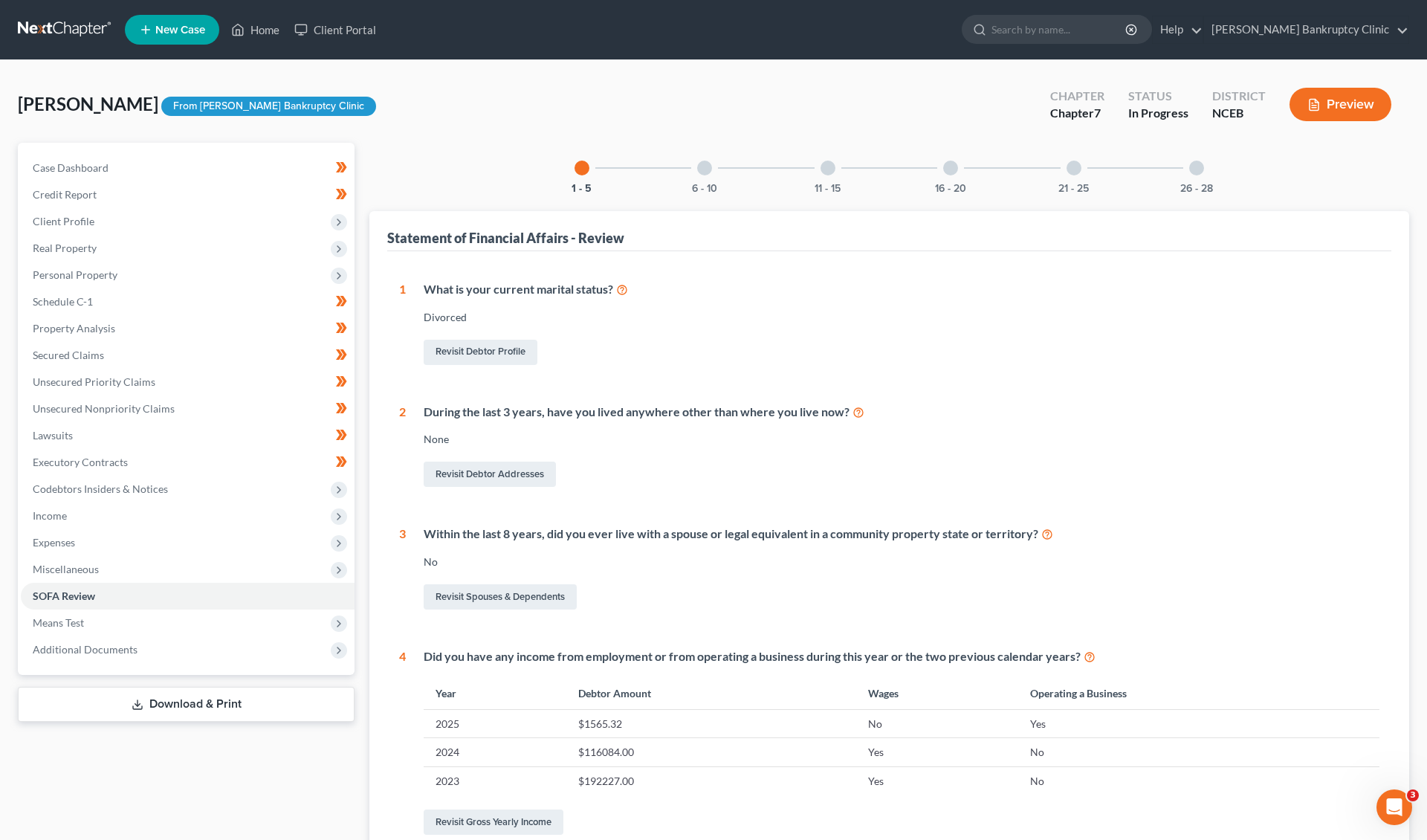
click at [1070, 102] on button "Preview" at bounding box center [1340, 104] width 102 height 34
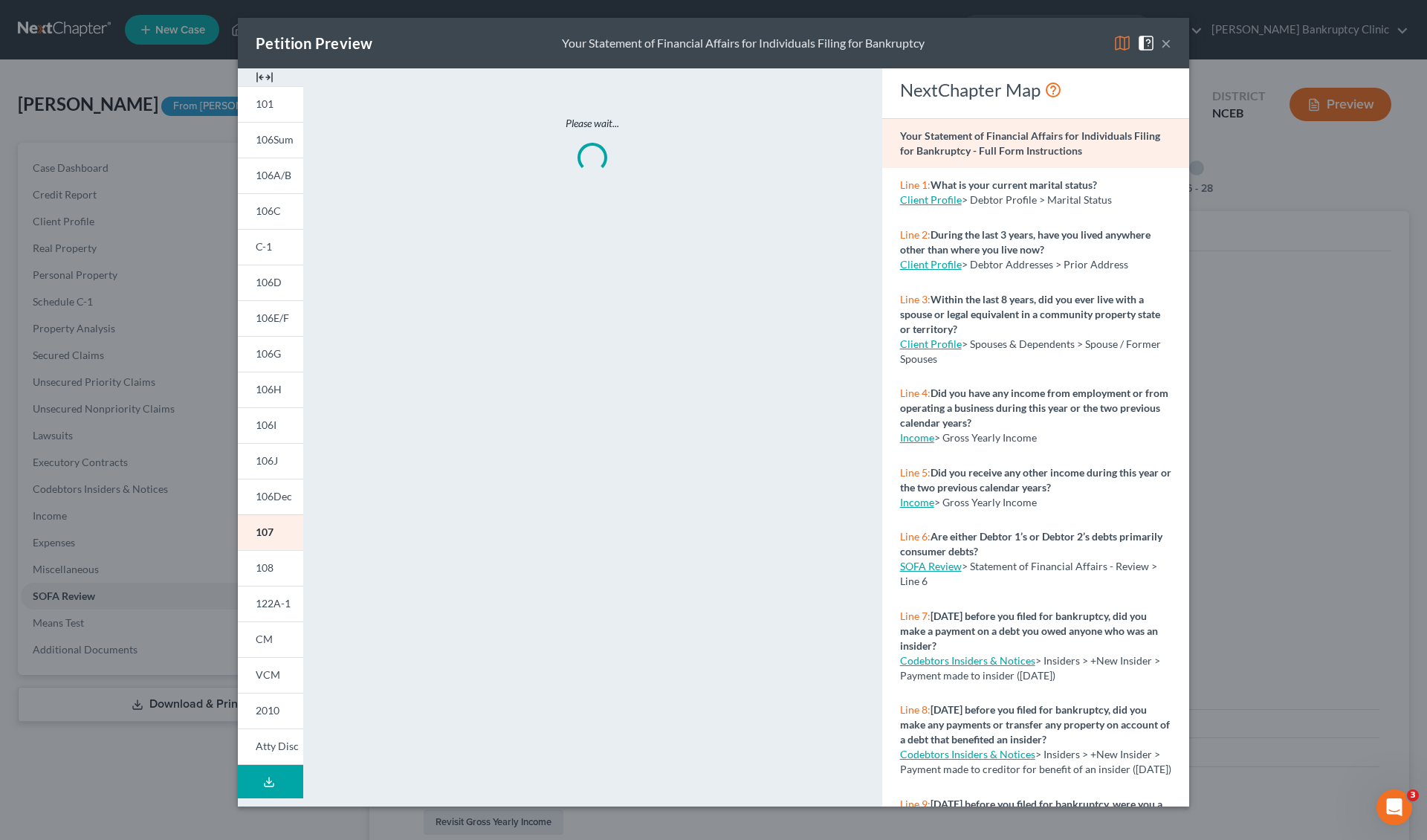
click at [1070, 36] on button "×" at bounding box center [1165, 44] width 10 height 18
